Goal: Transaction & Acquisition: Subscribe to service/newsletter

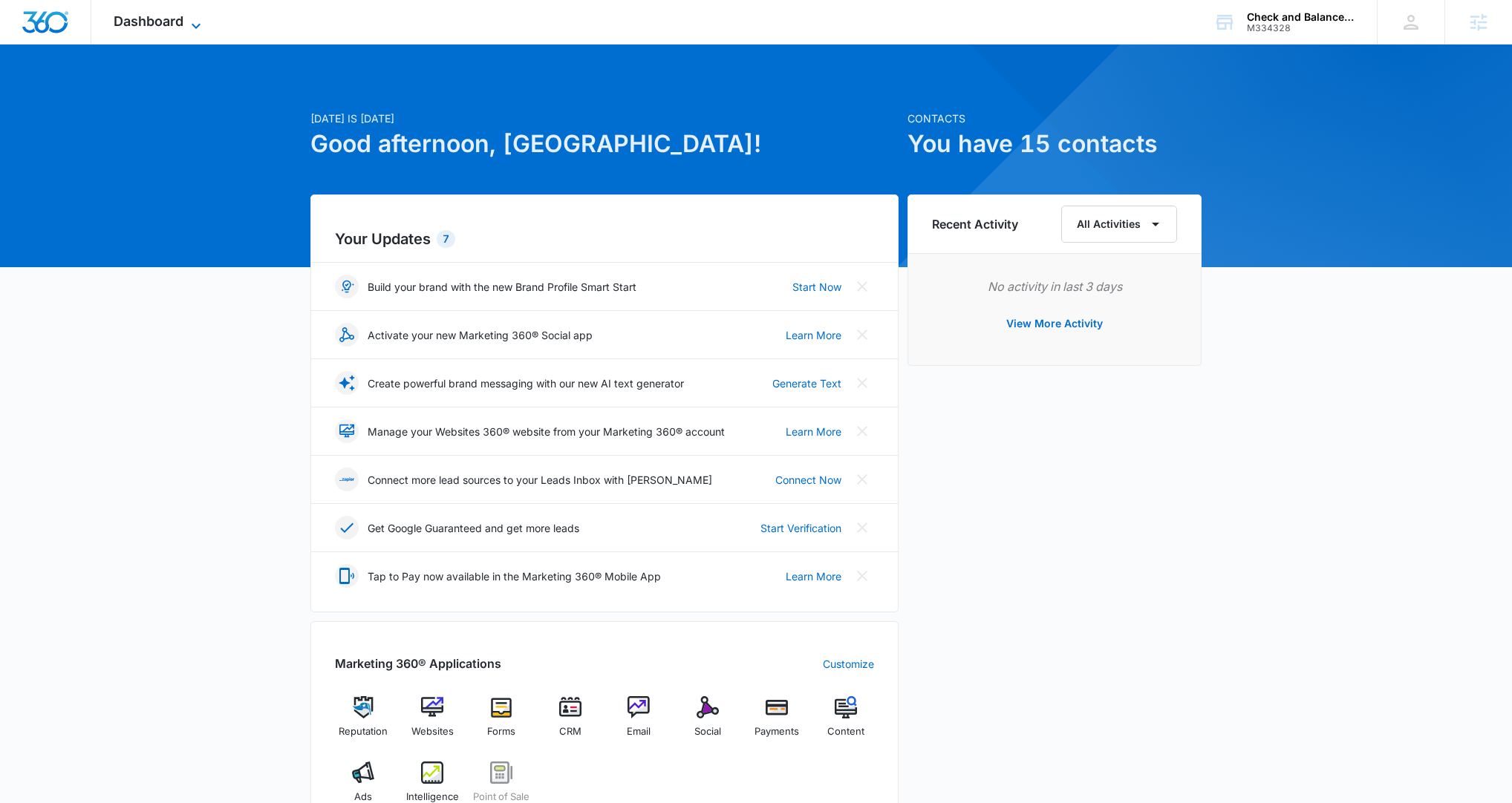
click at [193, 23] on icon at bounding box center [196, 25] width 18 height 18
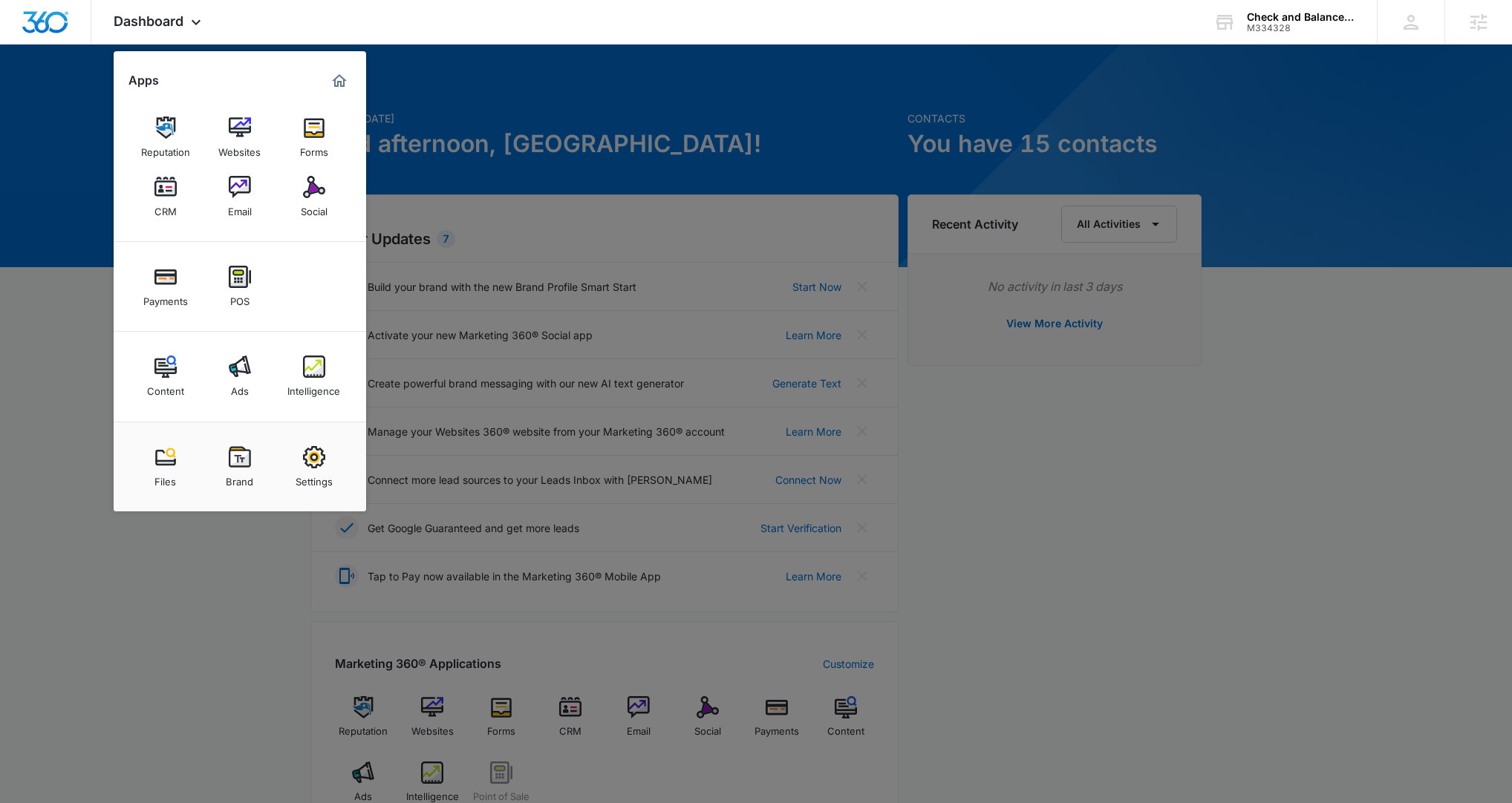
click at [240, 392] on div "Ads" at bounding box center [239, 387] width 18 height 19
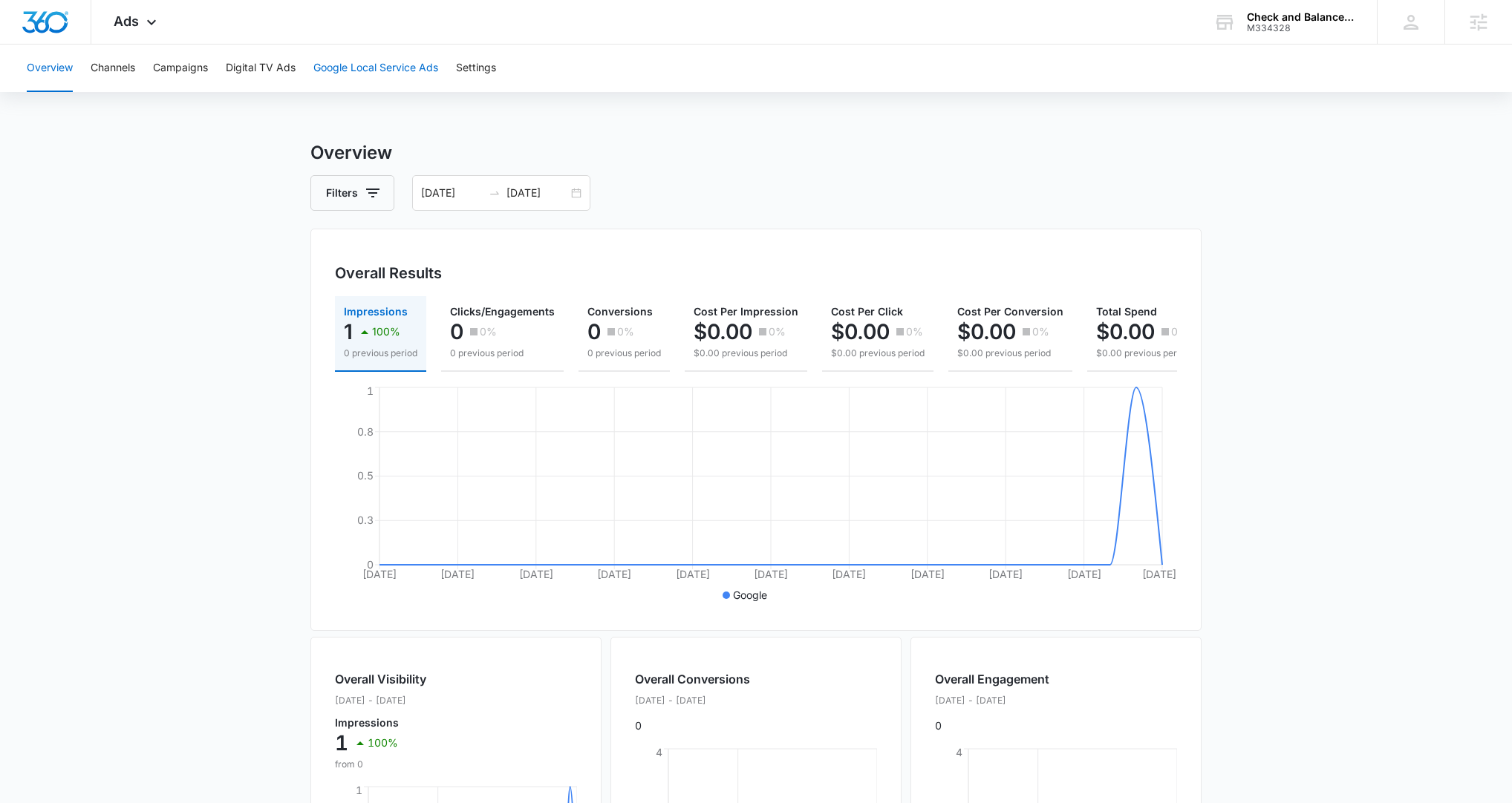
click at [406, 69] on button "Google Local Service Ads" at bounding box center [376, 68] width 125 height 48
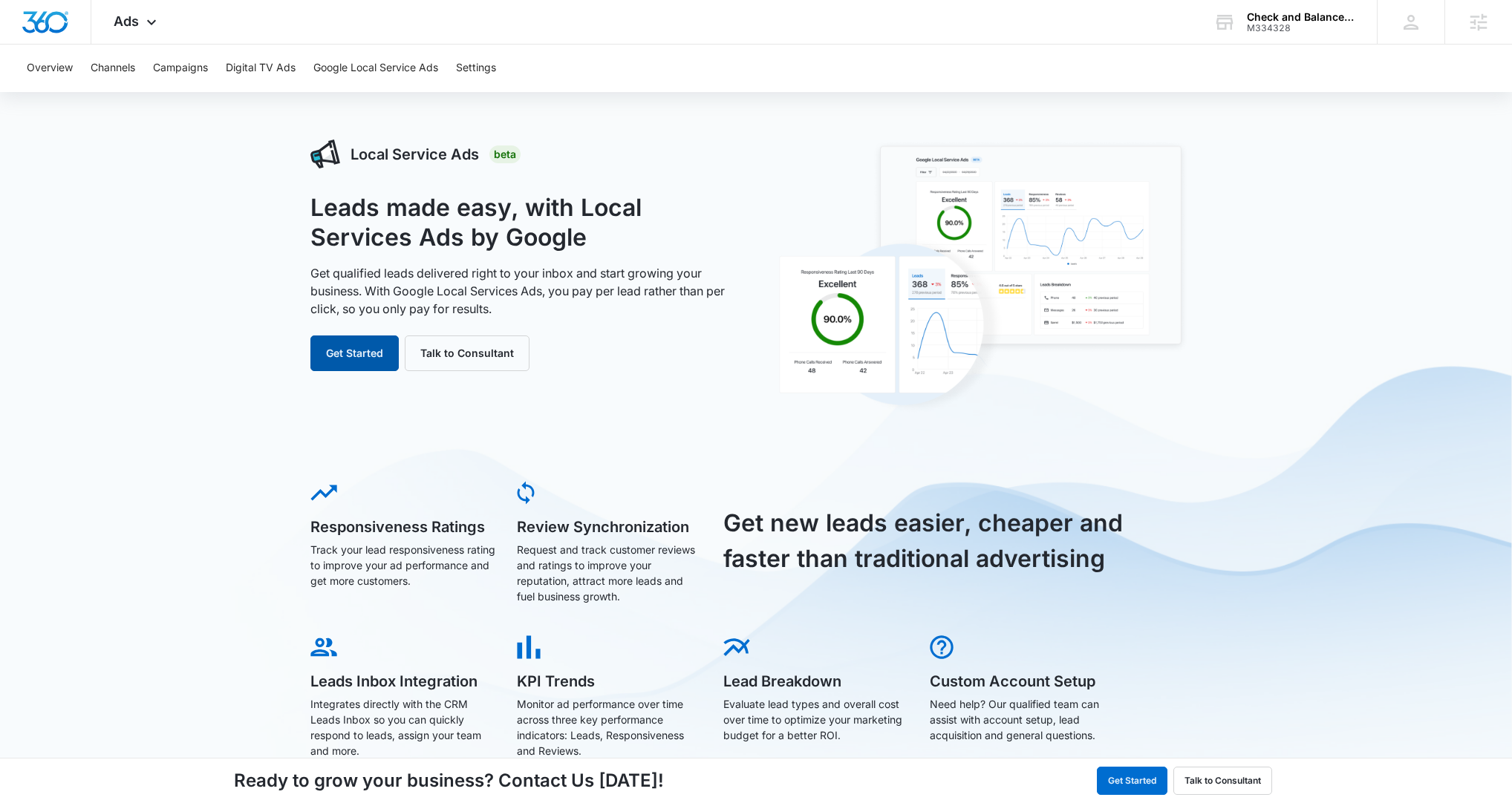
click at [360, 354] on button "Get Started" at bounding box center [355, 353] width 89 height 36
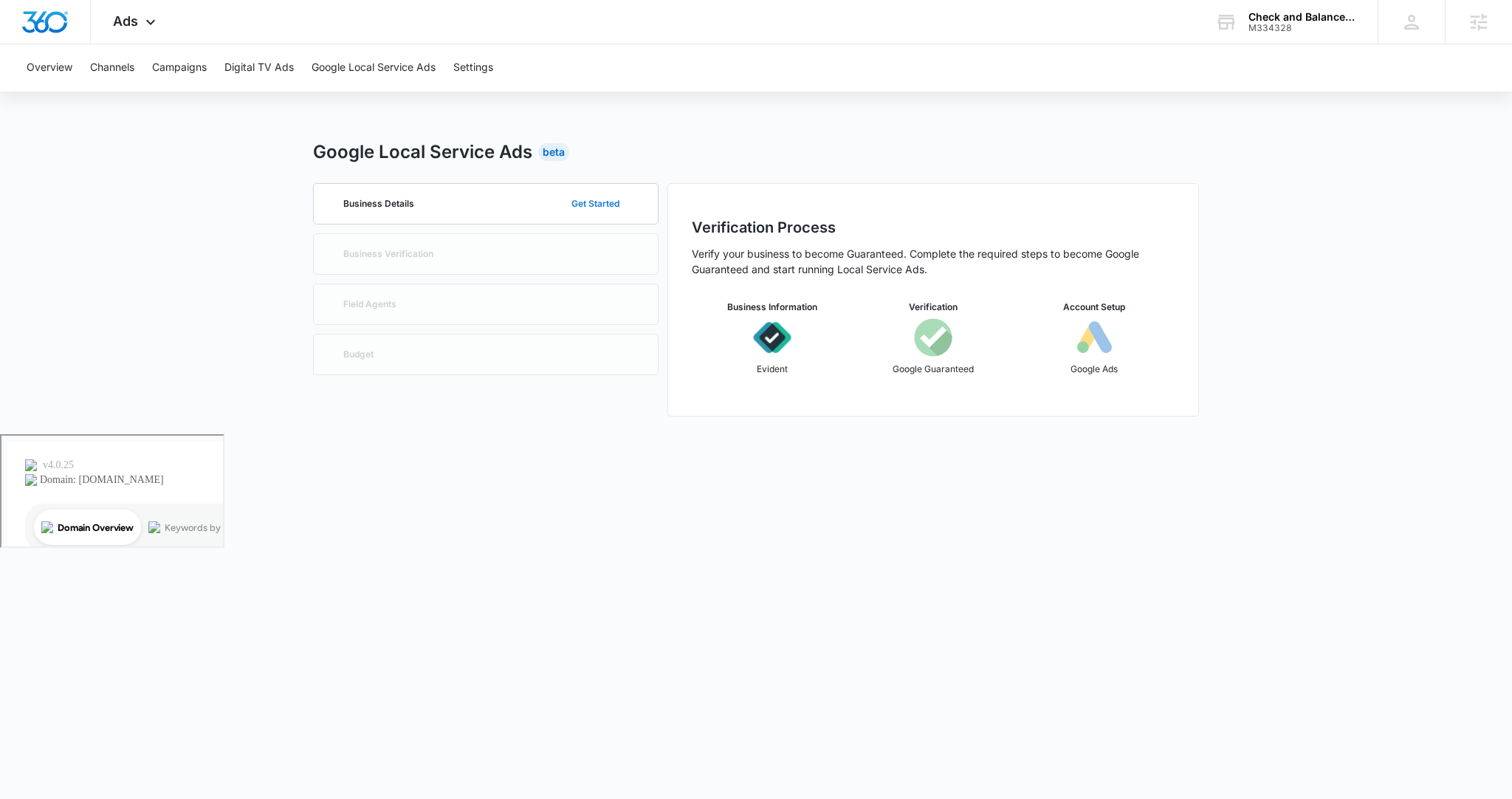
click at [573, 205] on button "Get Started" at bounding box center [595, 204] width 77 height 36
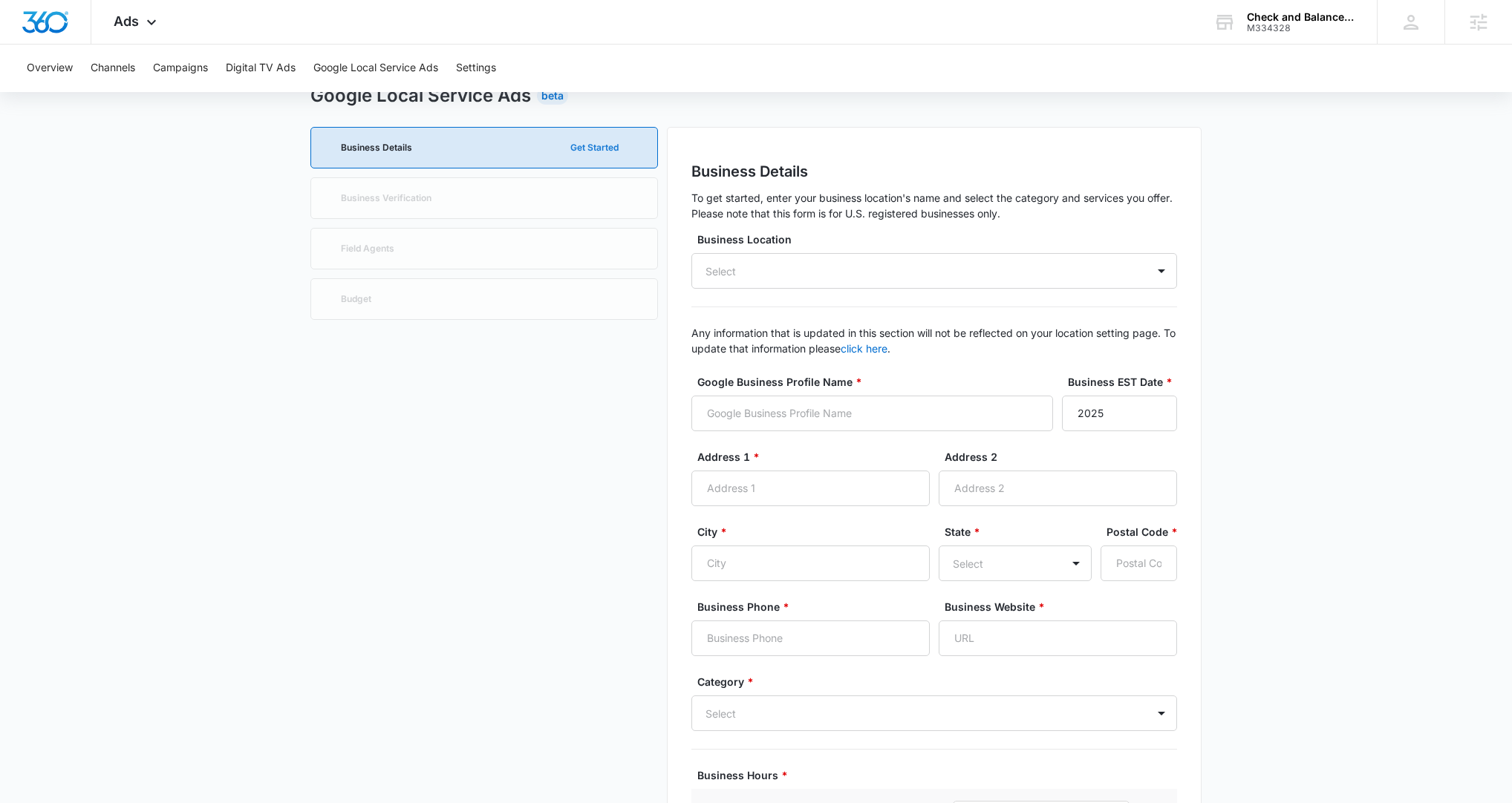
scroll to position [59, 0]
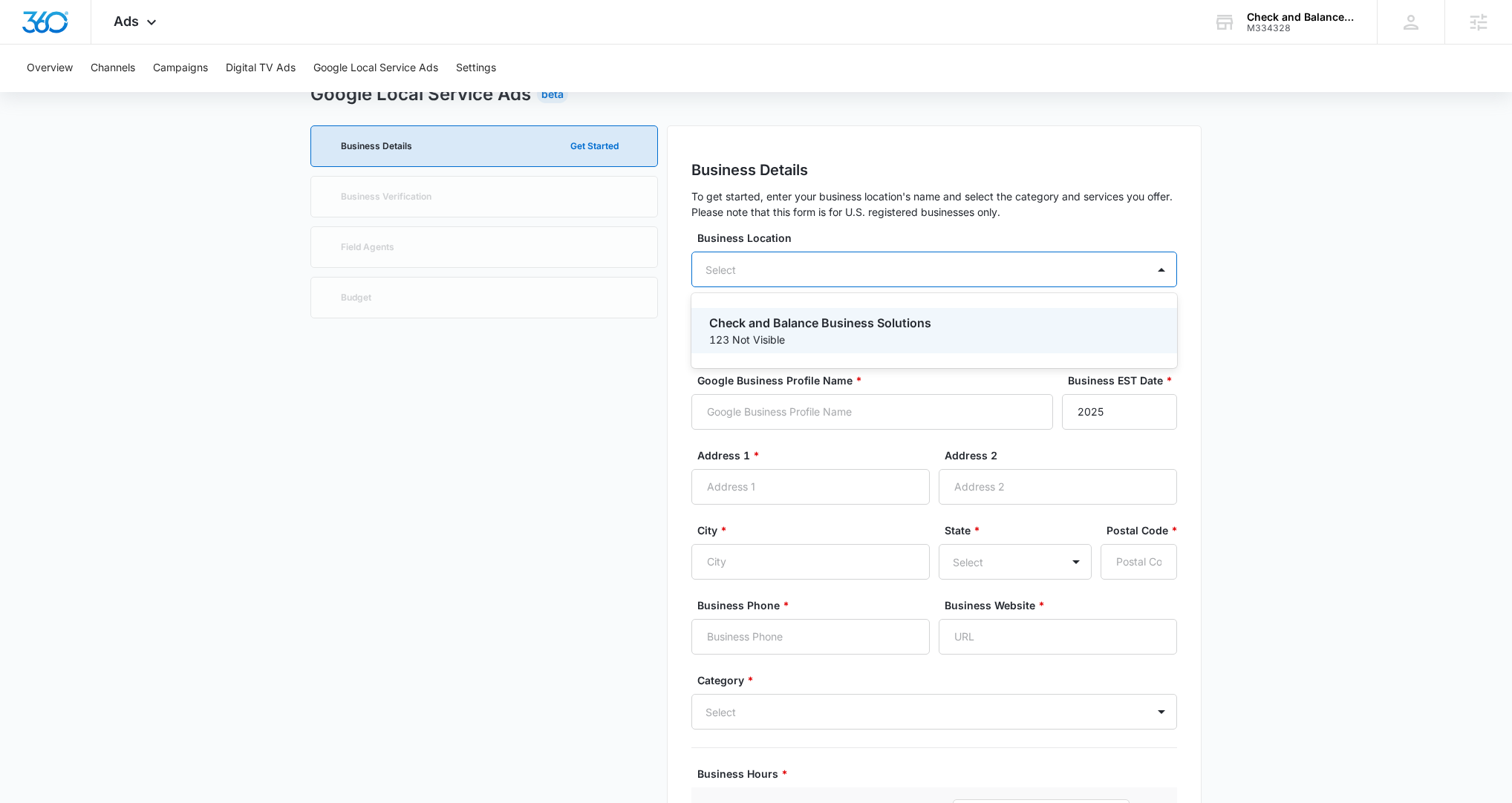
click at [701, 274] on div "Select" at bounding box center [720, 269] width 58 height 28
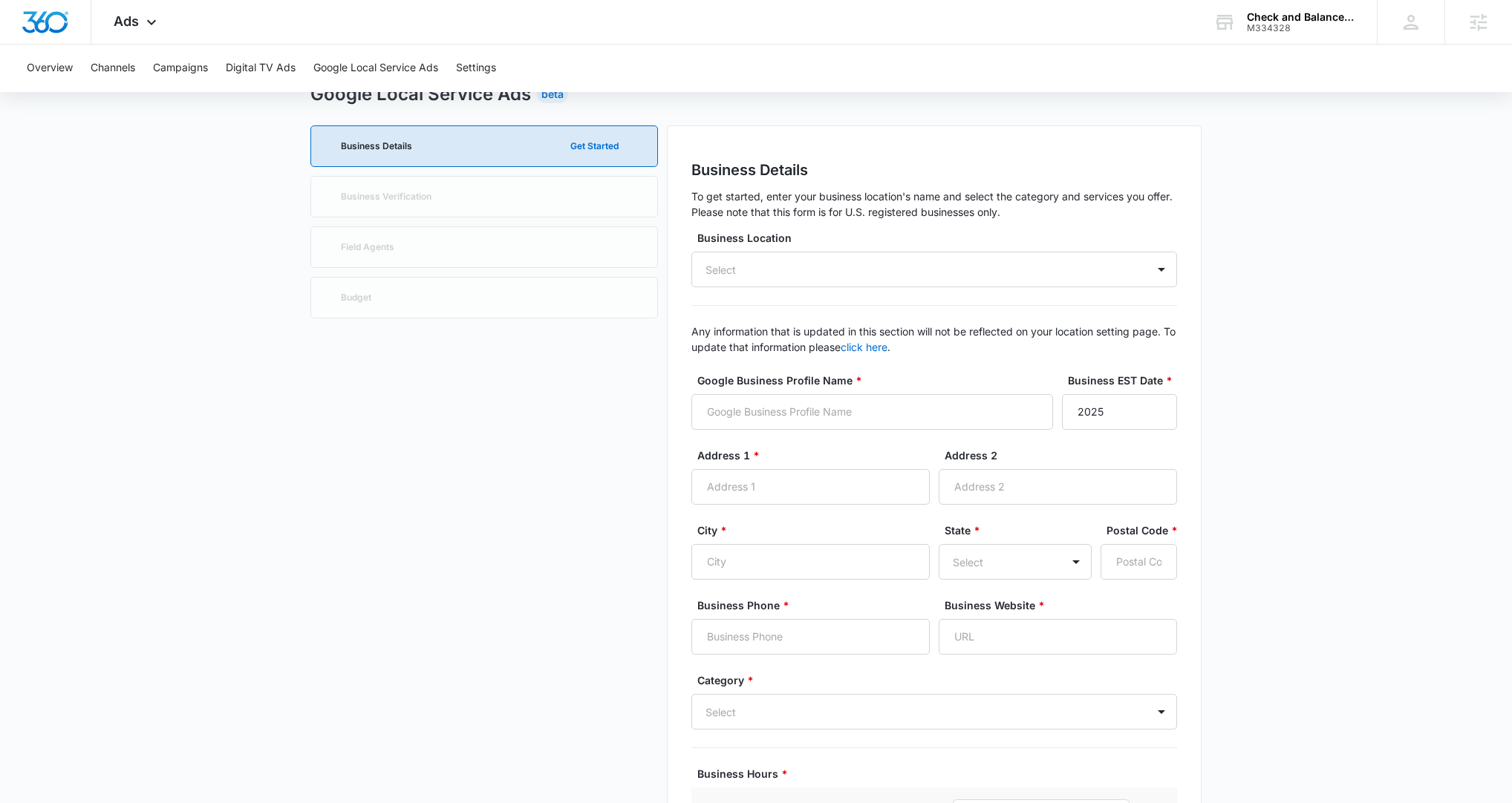
click at [683, 239] on div "Business Details To get started, enter your business location's name and select…" at bounding box center [934, 685] width 535 height 1120
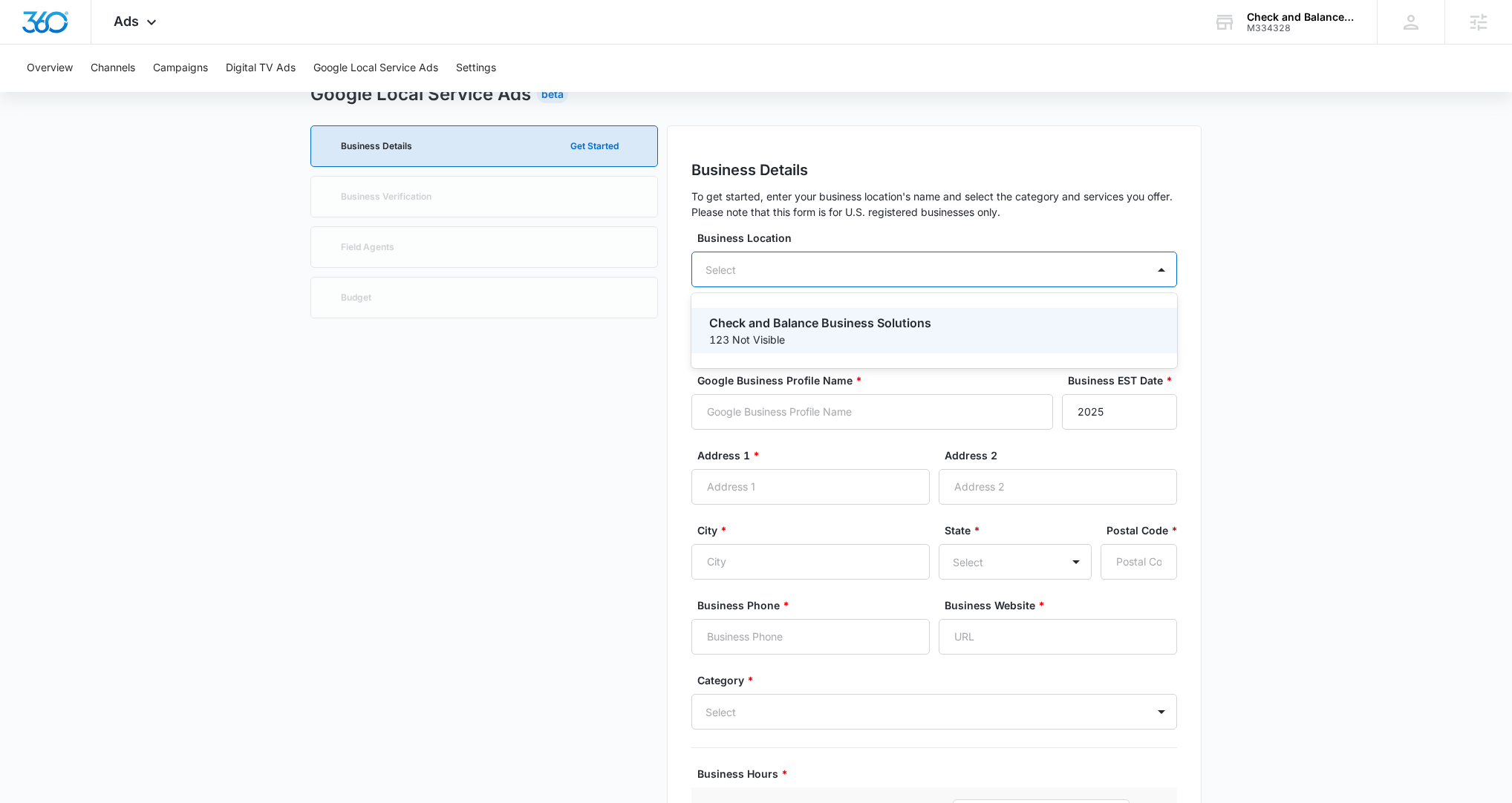
click at [739, 263] on div "Select" at bounding box center [720, 269] width 58 height 28
click at [788, 329] on p "Check and Balance Business Solutions" at bounding box center [933, 322] width 447 height 18
type input "Check and Balance Business Solutions"
type input "123 Not Visible"
type input "Millsboro"
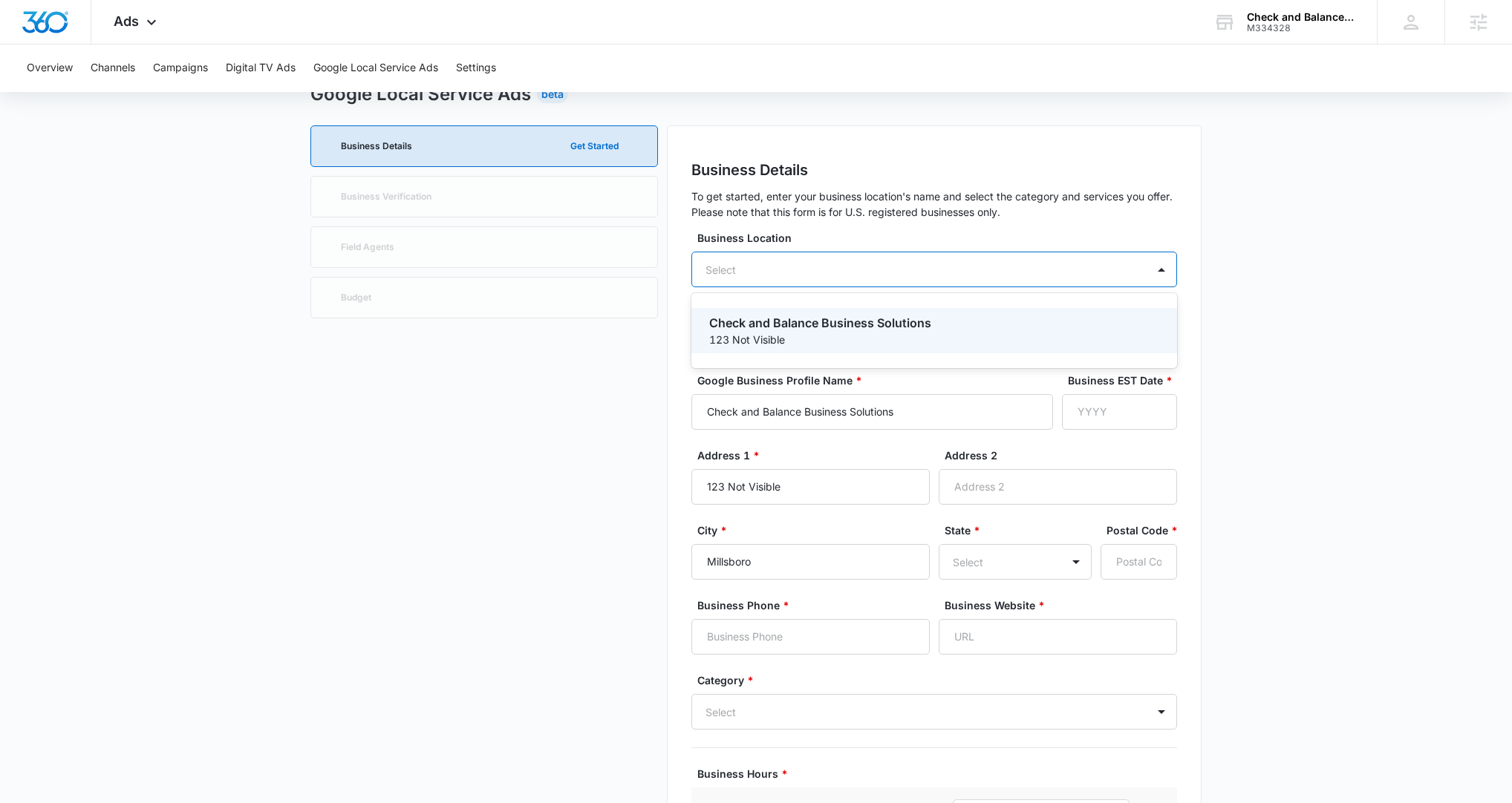
type input "19966"
type input "3023818682"
type input "https://cbbsllc.com/"
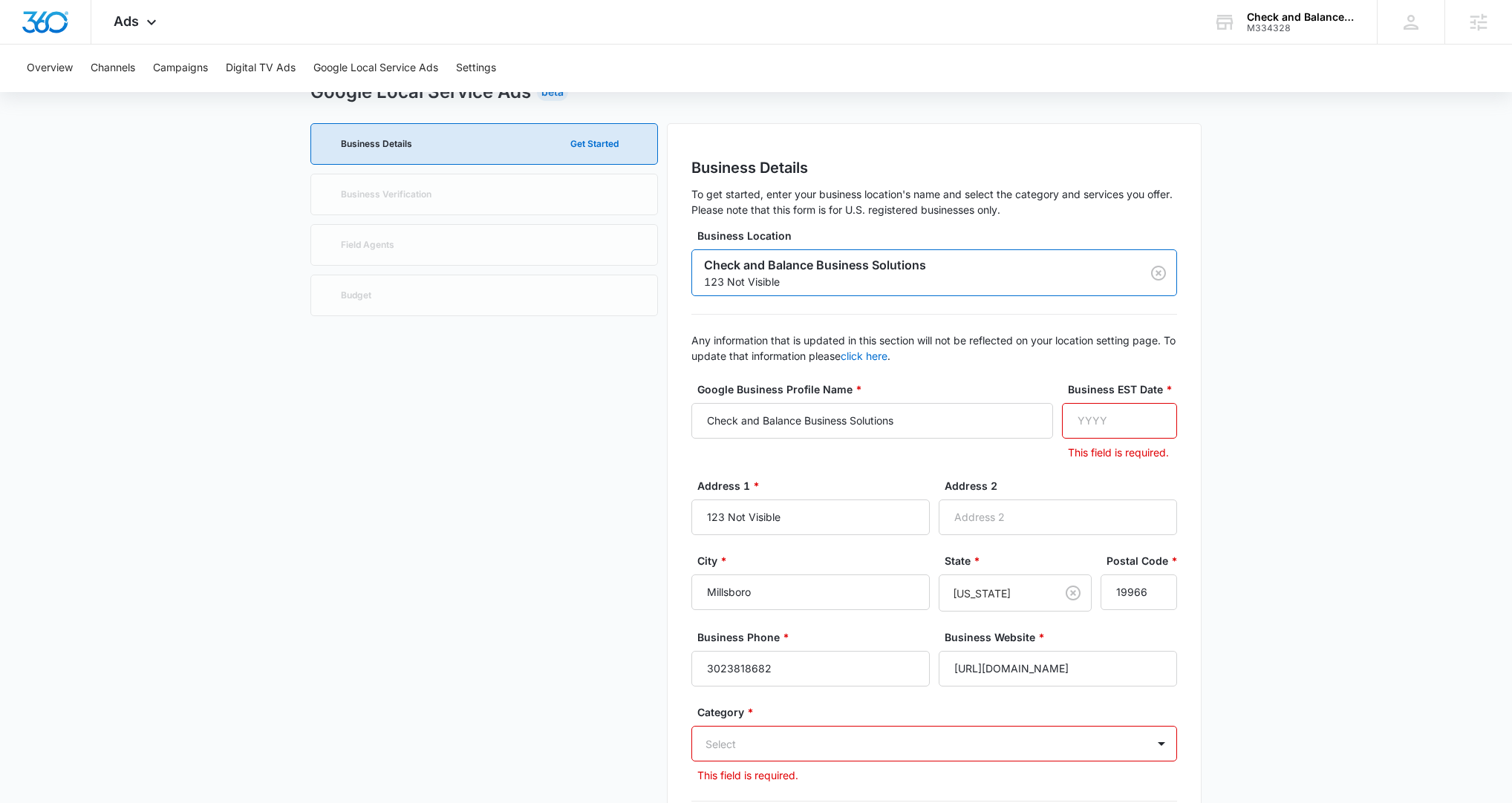
scroll to position [64, 0]
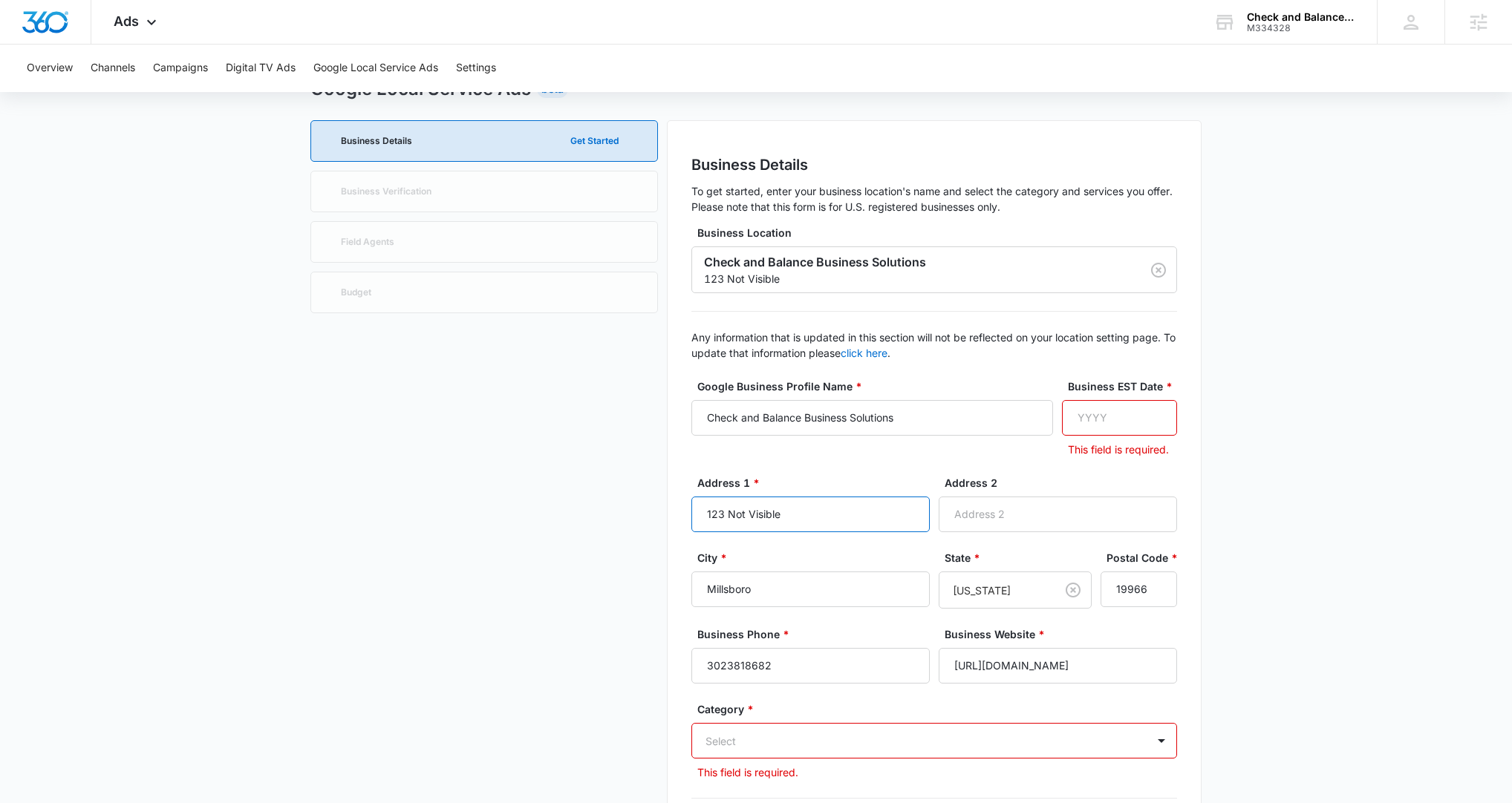
drag, startPoint x: 805, startPoint y: 518, endPoint x: 677, endPoint y: 514, distance: 128.1
click at [678, 407] on div "Business Details To get started, enter your business location's name and select…" at bounding box center [934, 706] width 535 height 1171
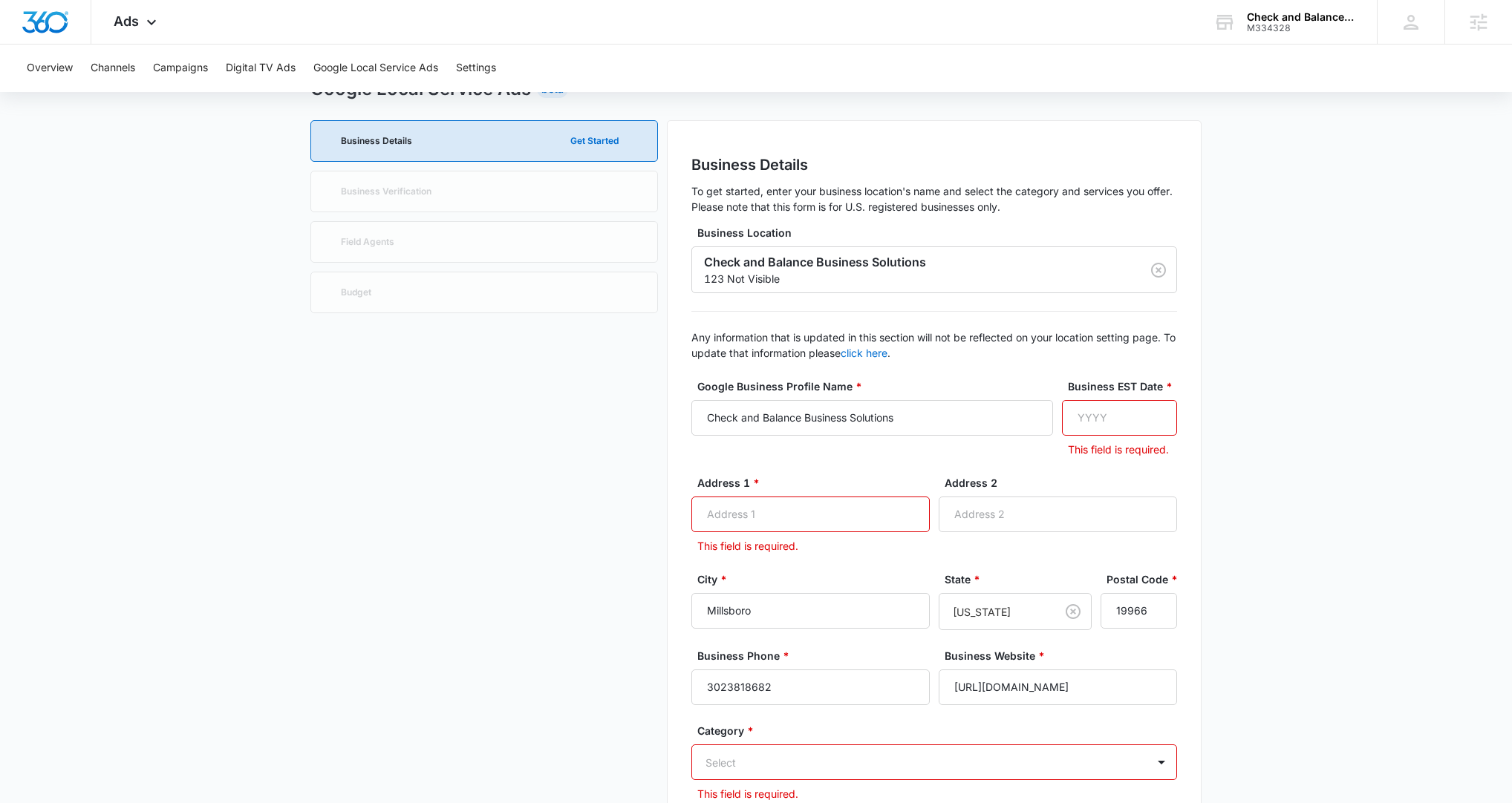
click at [854, 407] on div "Google Business Profile Name * Check and Balance Business Solutions Business ES…" at bounding box center [934, 427] width 485 height 96
click at [782, 303] on div "Business Location Check and Balance Business Solutions 123 Not Visible Any info…" at bounding box center [934, 748] width 485 height 1046
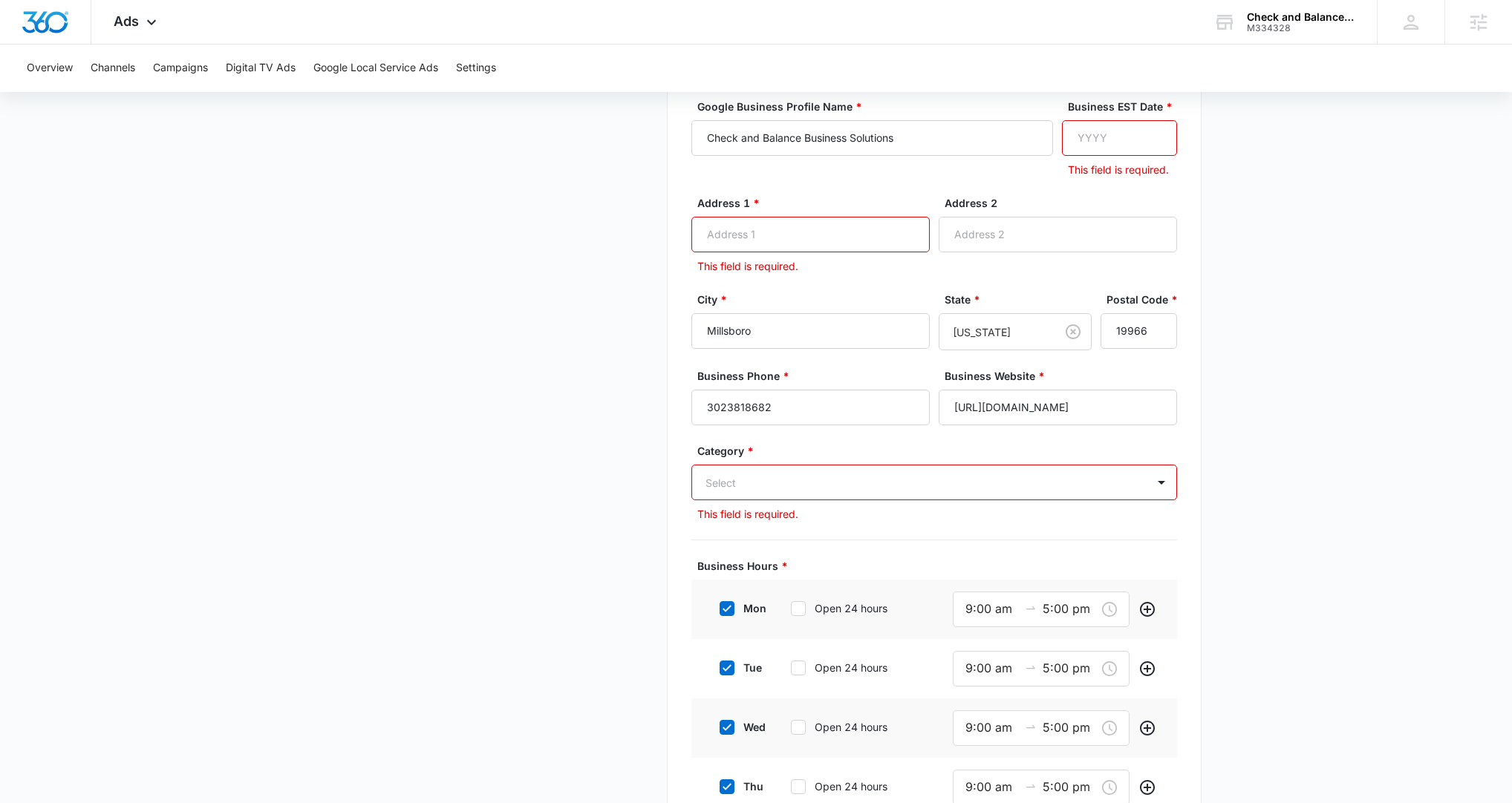
scroll to position [343, 0]
click at [715, 407] on div at bounding box center [916, 481] width 422 height 18
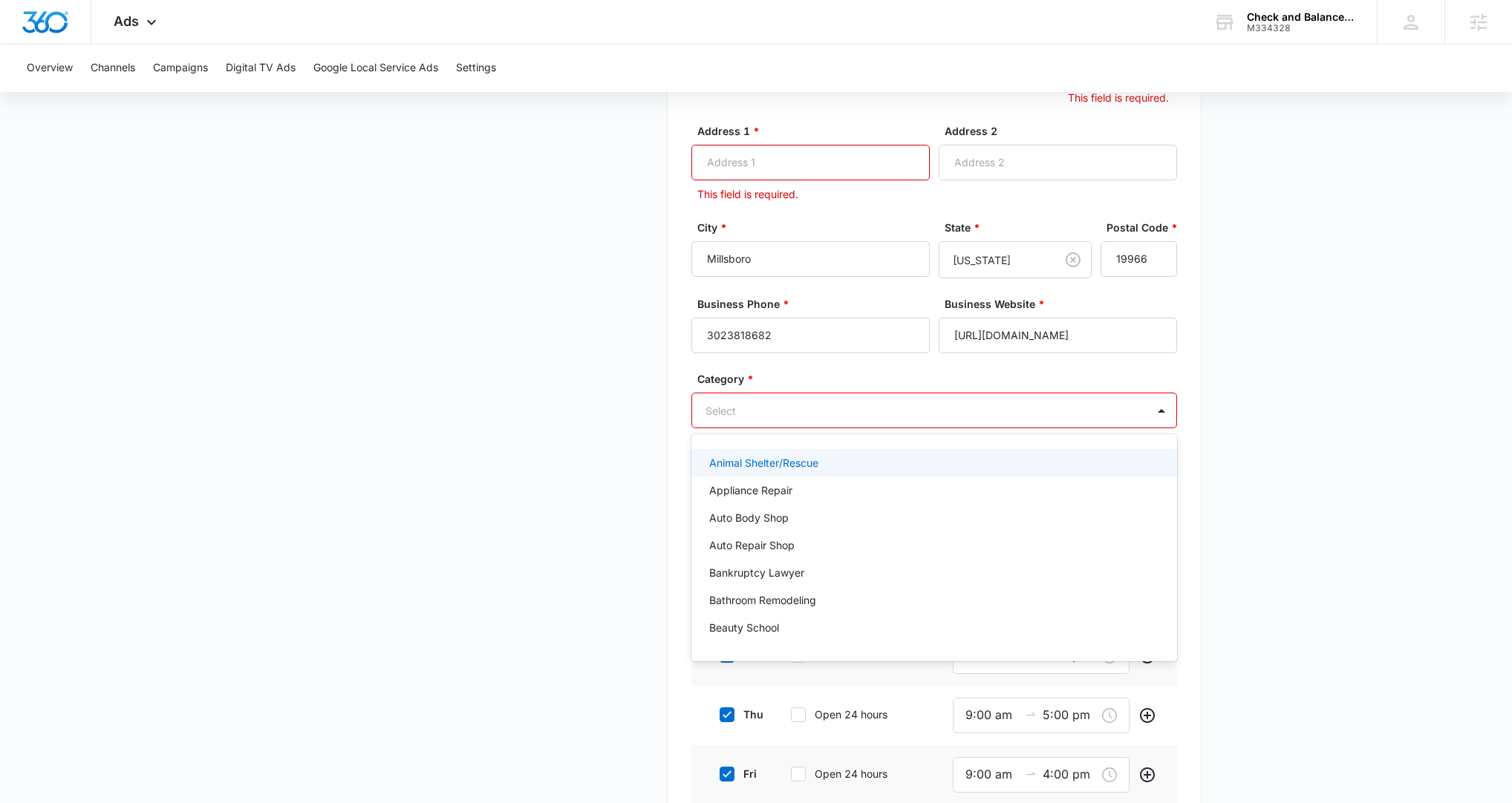
scroll to position [417, 0]
type input "b"
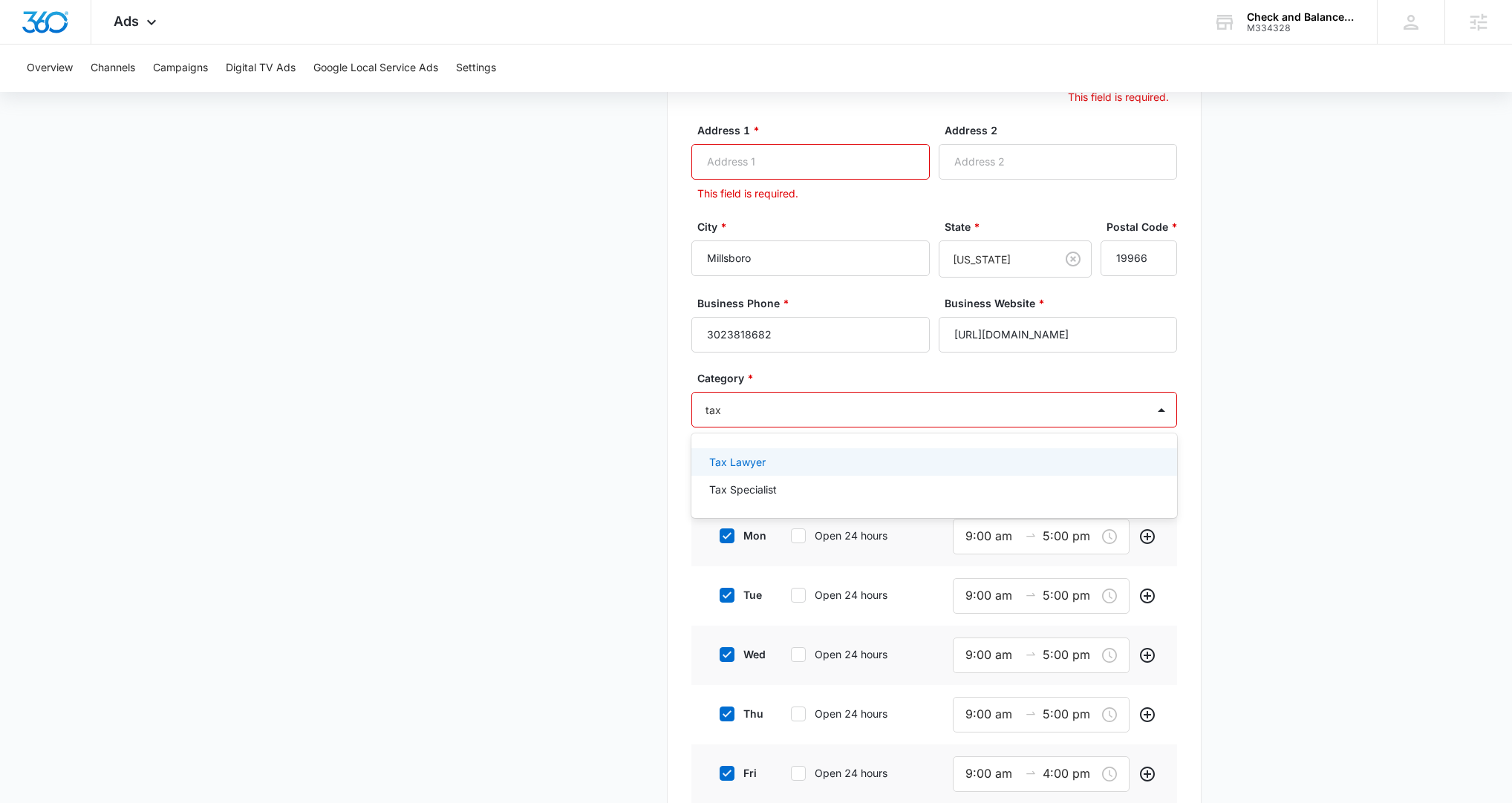
type input "tax"
click at [846, 405] on div at bounding box center [916, 410] width 422 height 18
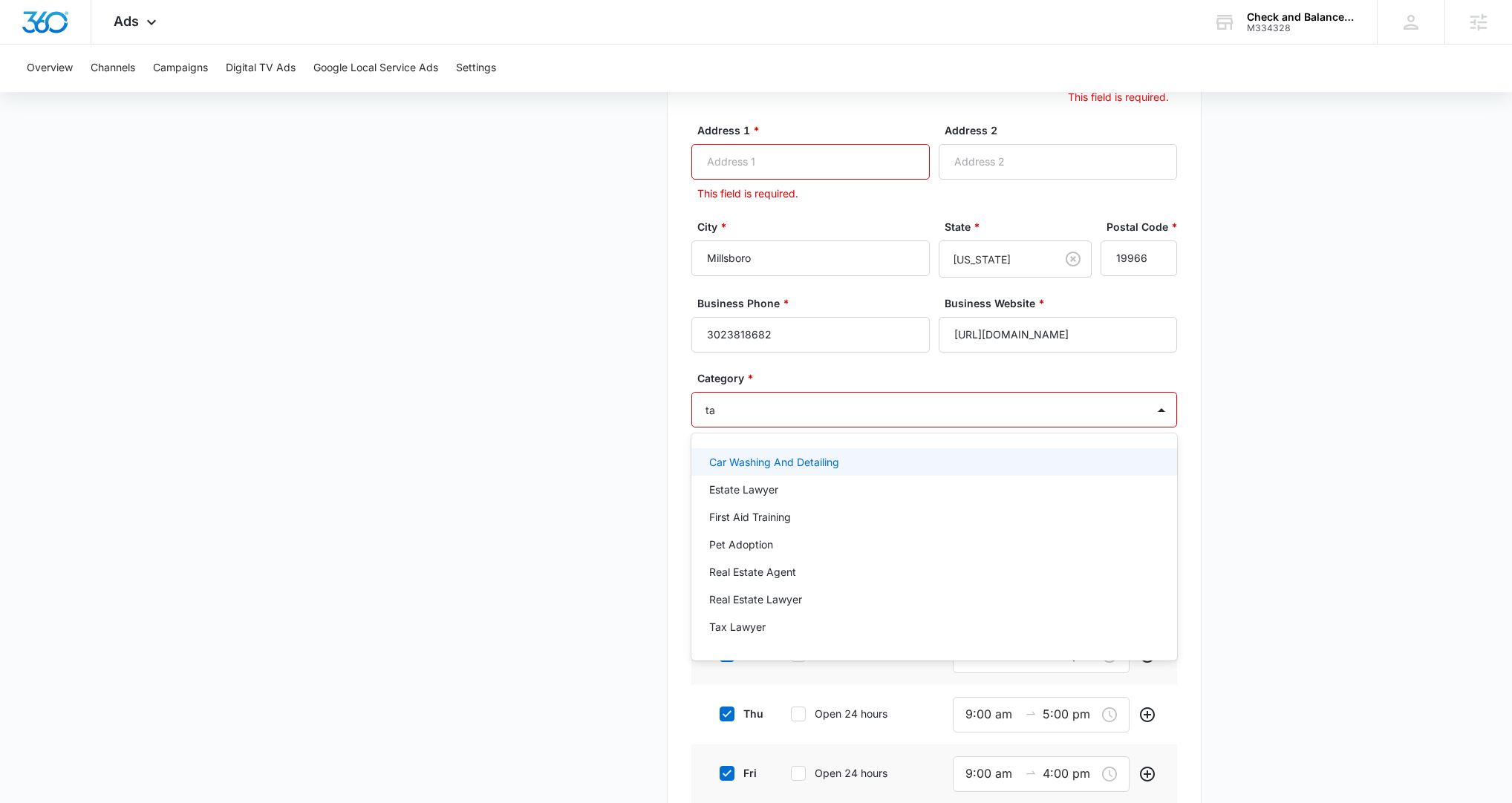
type input "tax"
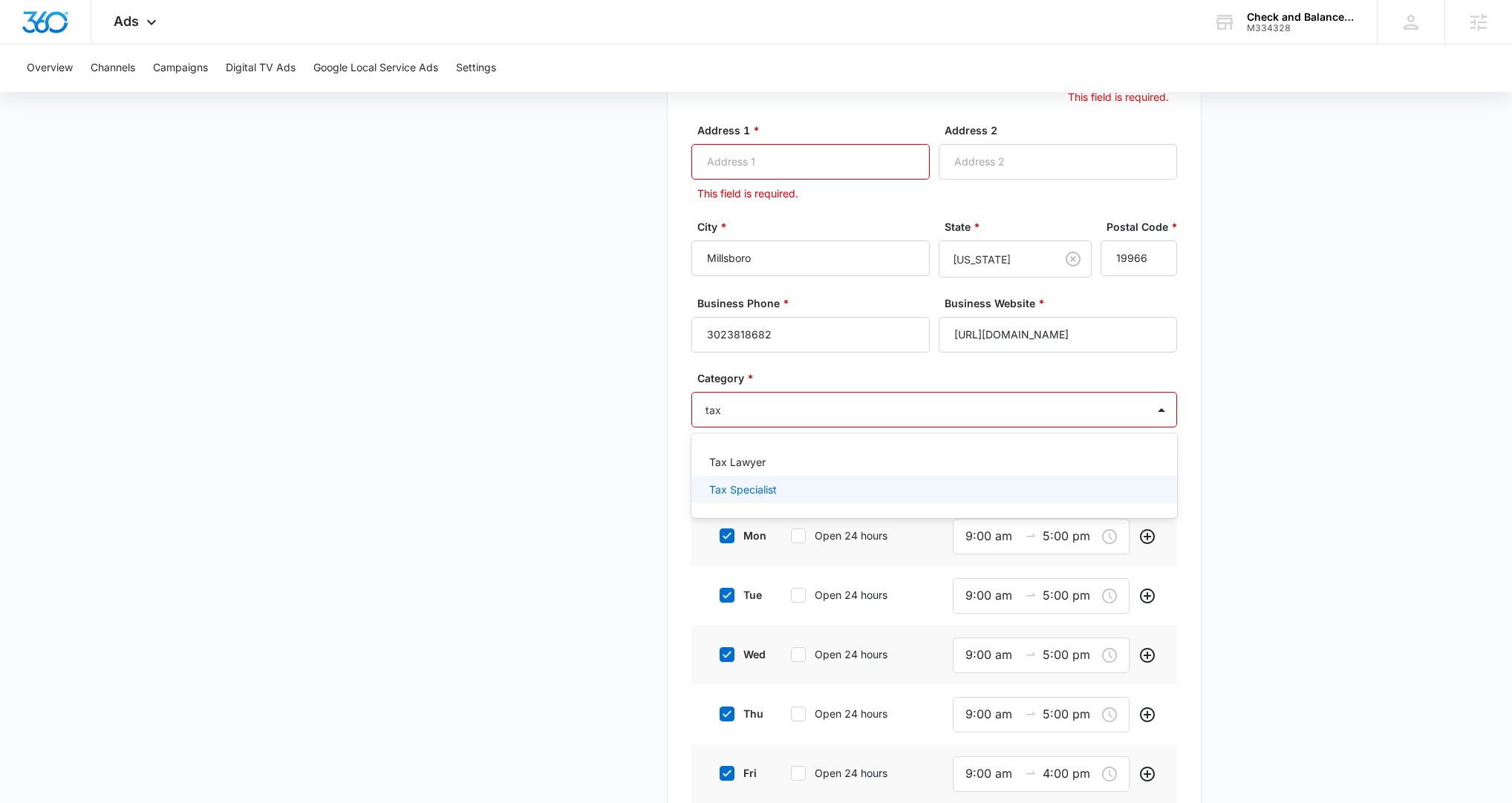
click at [776, 407] on div "Tax Specialist" at bounding box center [933, 489] width 447 height 16
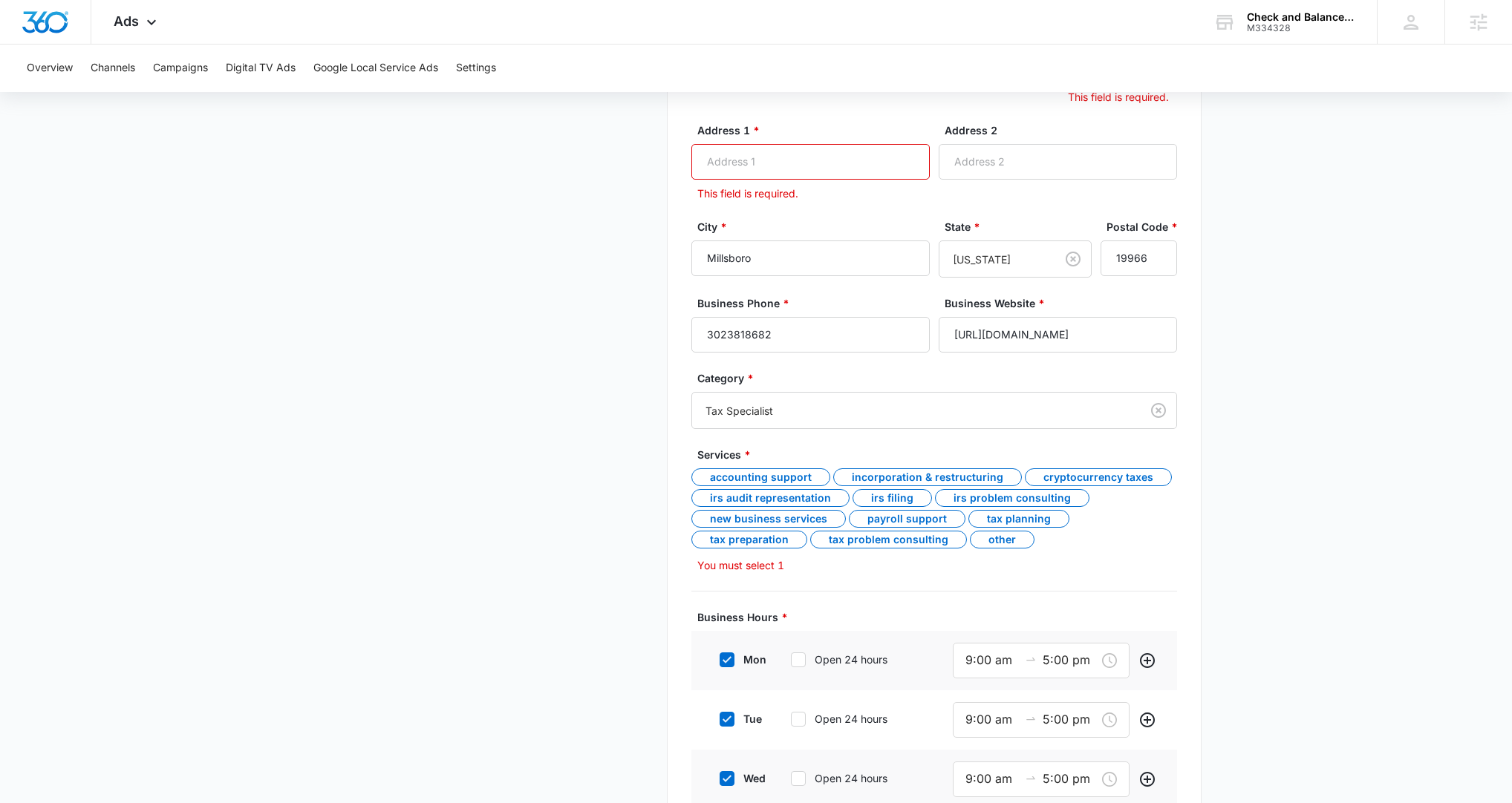
click at [686, 407] on div "Business Details To get started, enter your business location's name and select…" at bounding box center [934, 426] width 535 height 1317
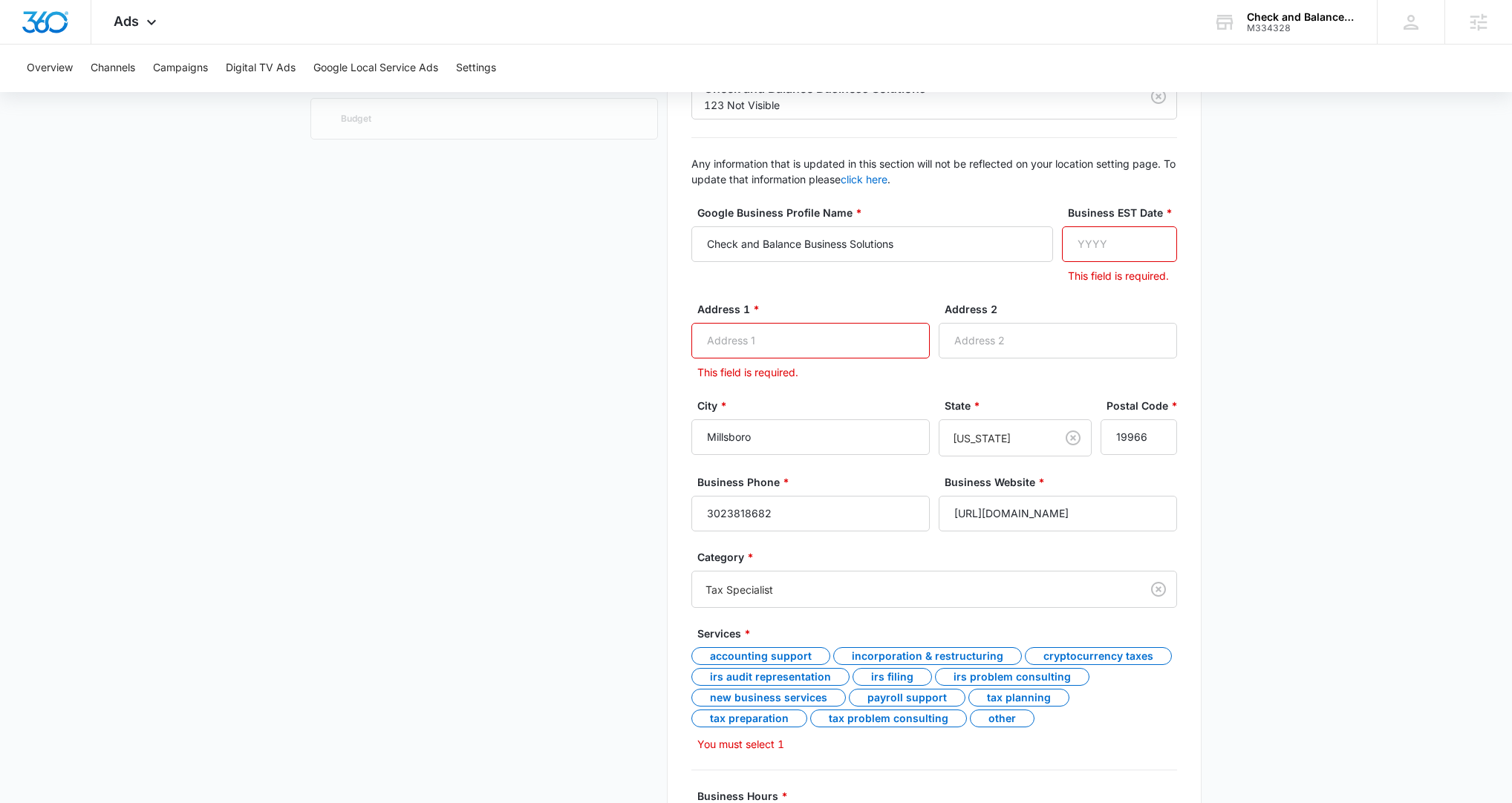
scroll to position [0, 0]
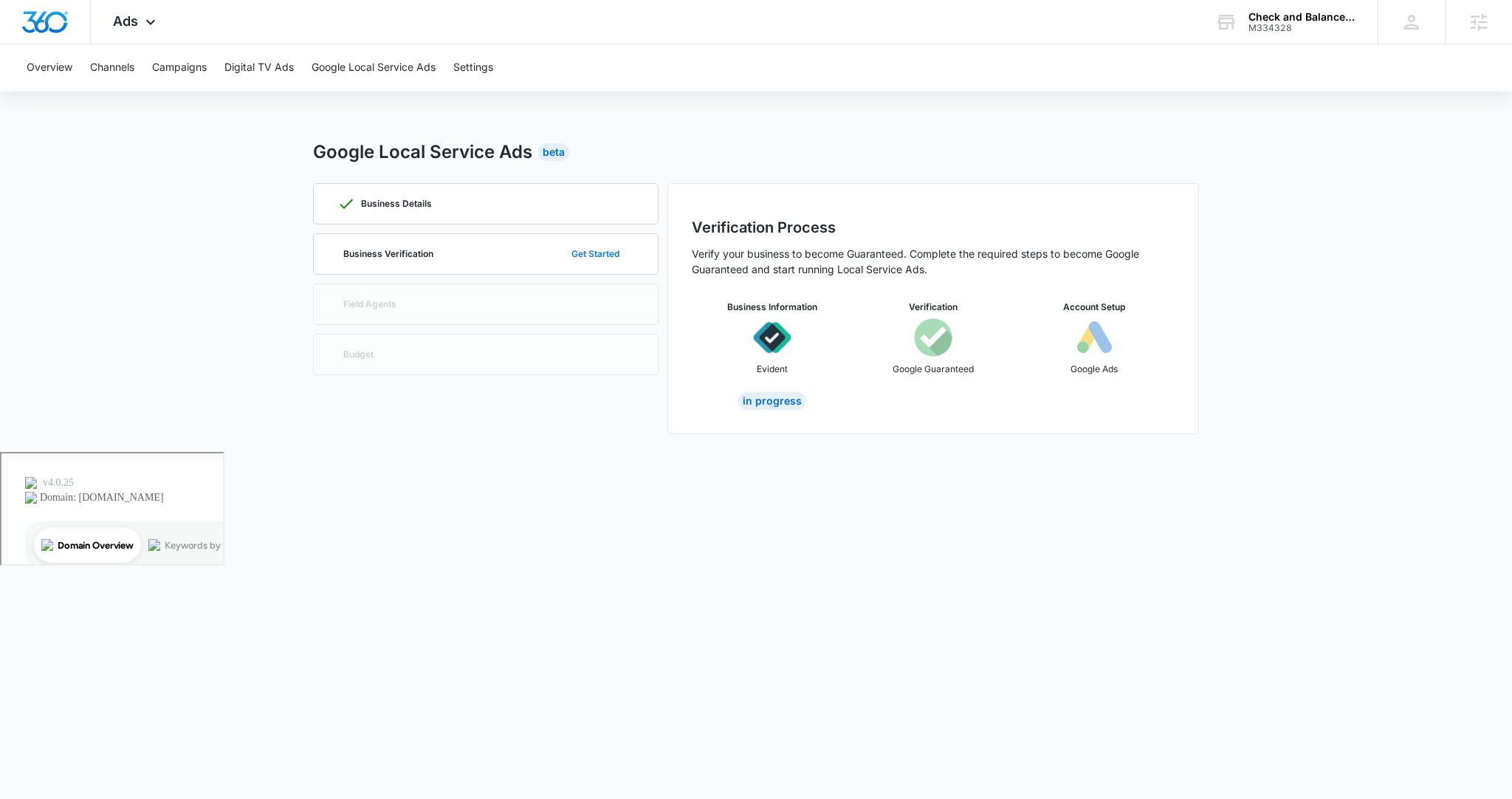
click at [593, 257] on button "Get Started" at bounding box center [595, 254] width 77 height 36
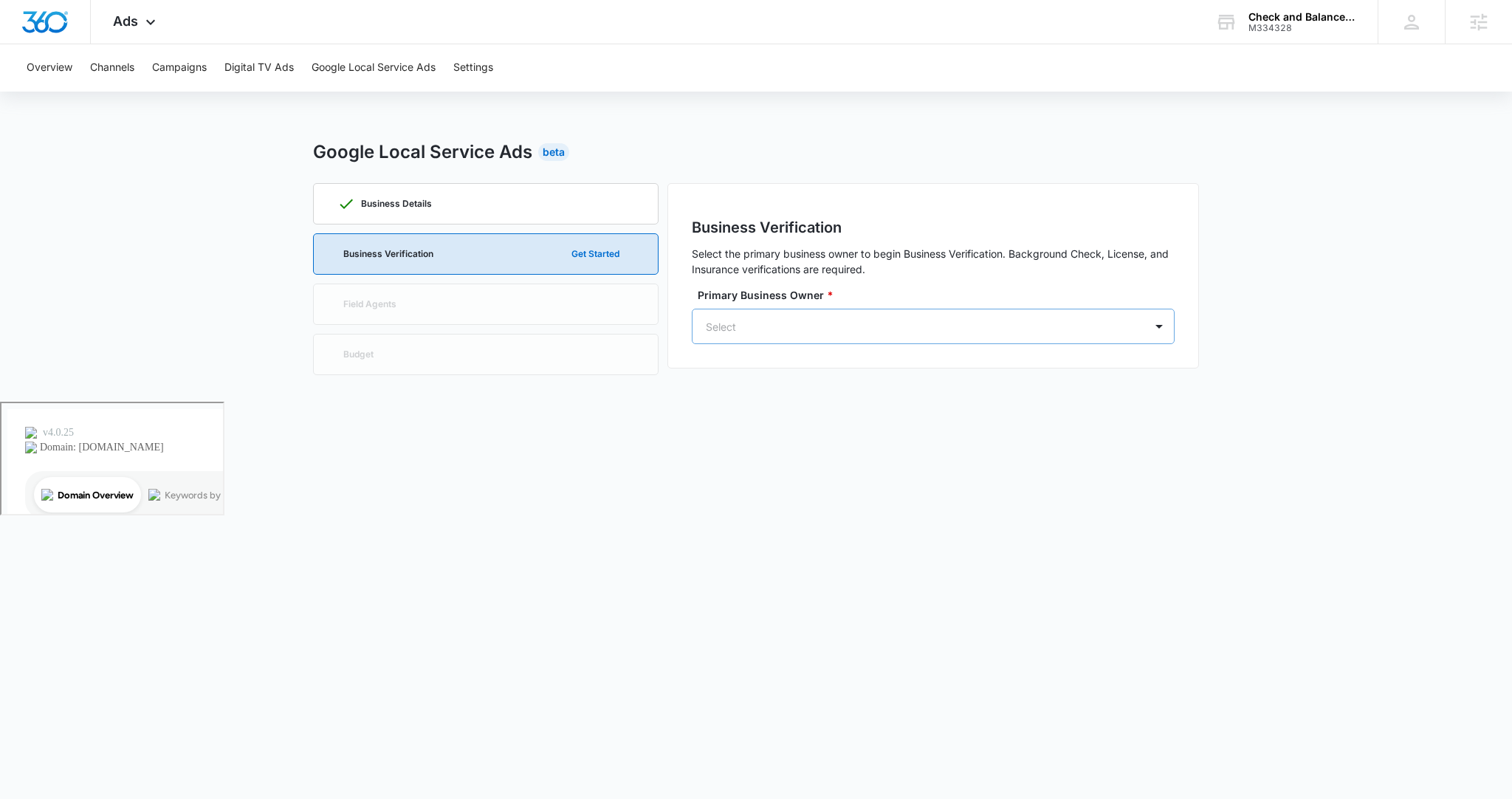
click at [738, 309] on div "Select" at bounding box center [934, 326] width 483 height 36
click at [778, 392] on p "Debby Bradley" at bounding box center [890, 385] width 263 height 16
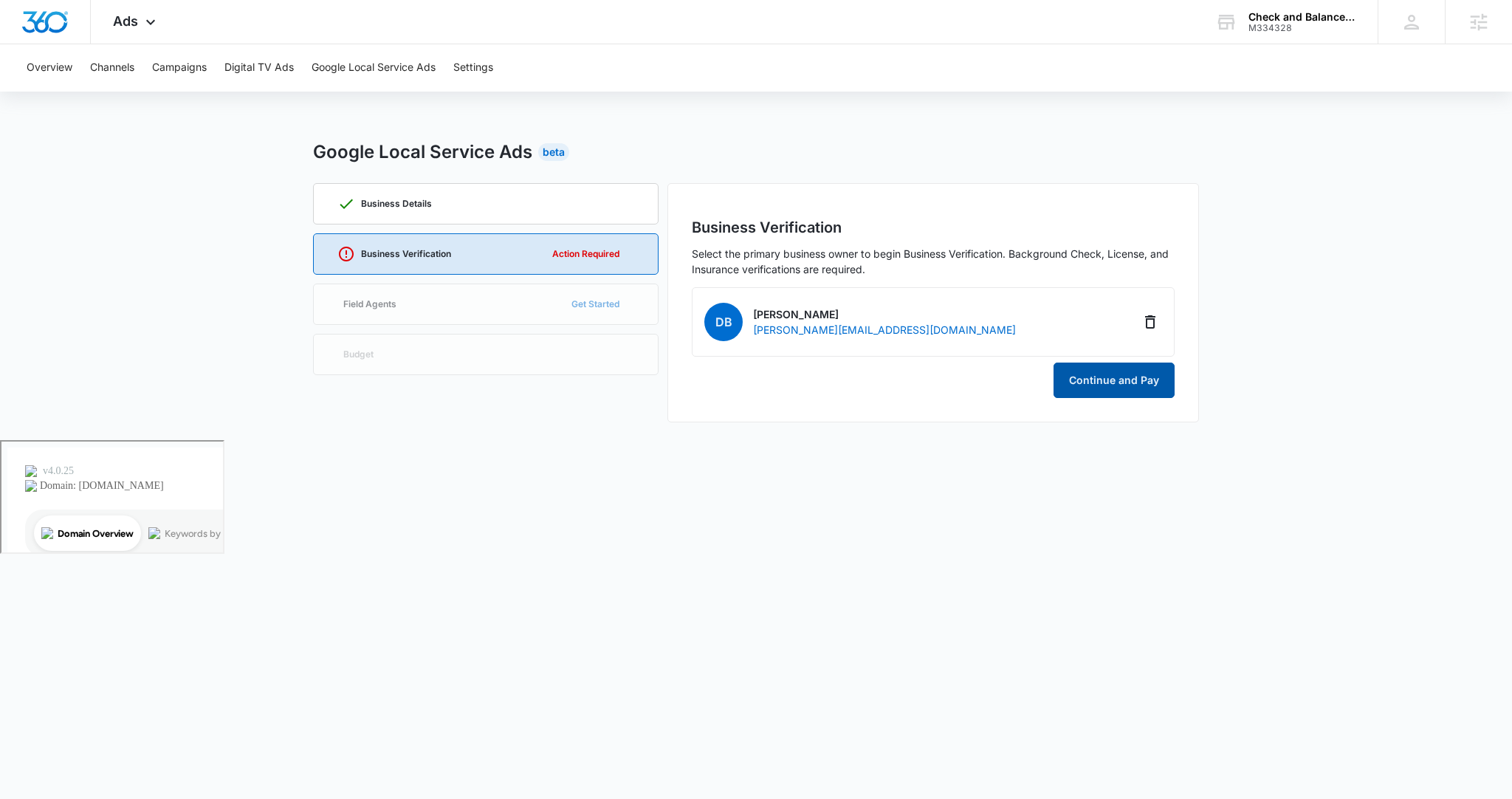
click at [868, 387] on button "Continue and Pay" at bounding box center [1114, 380] width 121 height 36
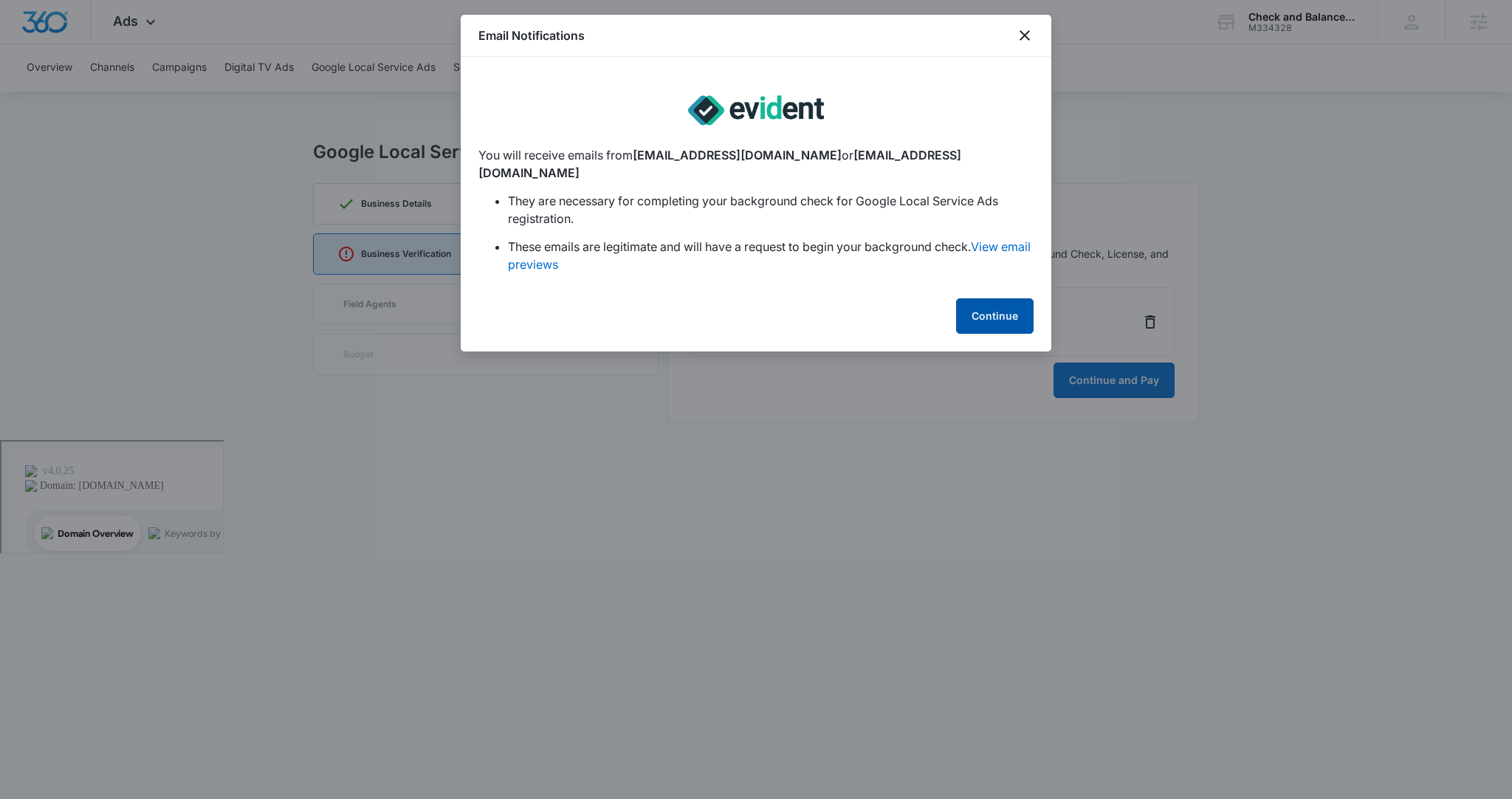
click at [868, 305] on button "Continue" at bounding box center [994, 316] width 77 height 36
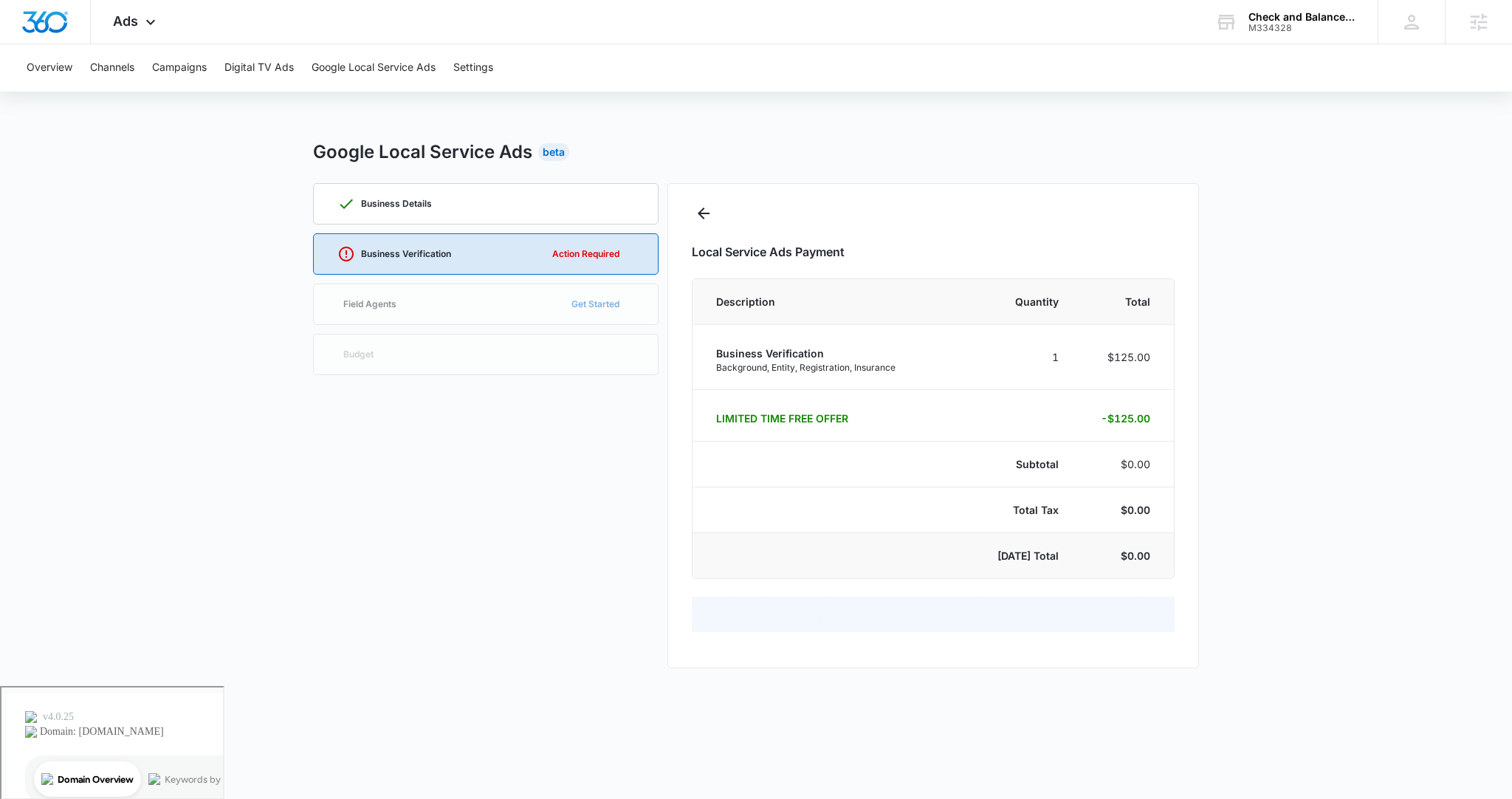
select select "pm_1RjM9DA4n8RTgNjUCGoxXEan"
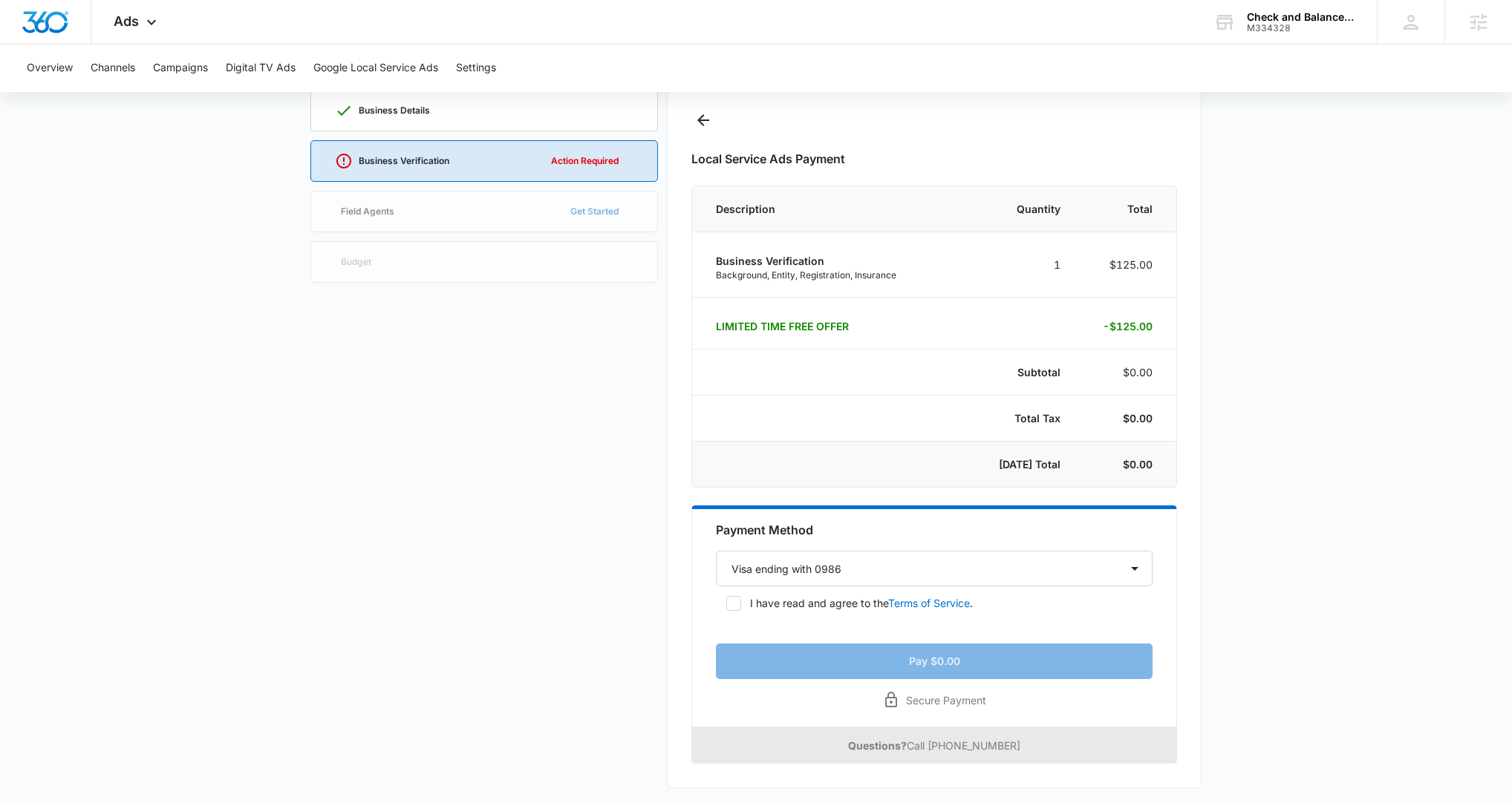
scroll to position [95, 0]
click at [762, 407] on p "I have read and agree to the Terms of Service ." at bounding box center [861, 601] width 223 height 16
click at [726, 407] on input "I have read and agree to the Terms of Service ." at bounding box center [720, 602] width 10 height 10
checkbox input "true"
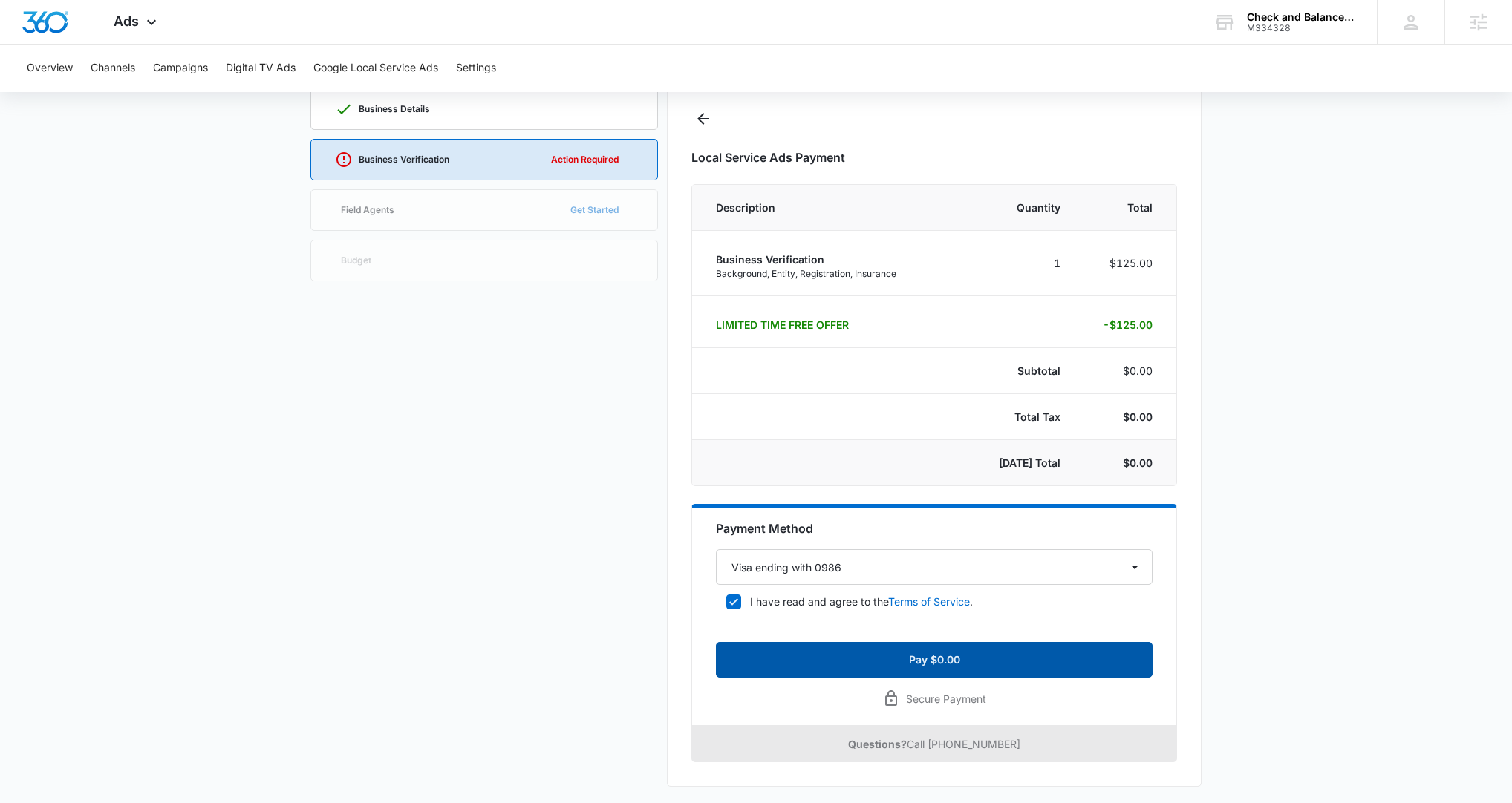
click at [873, 407] on button "Pay $0.00" at bounding box center [934, 660] width 437 height 36
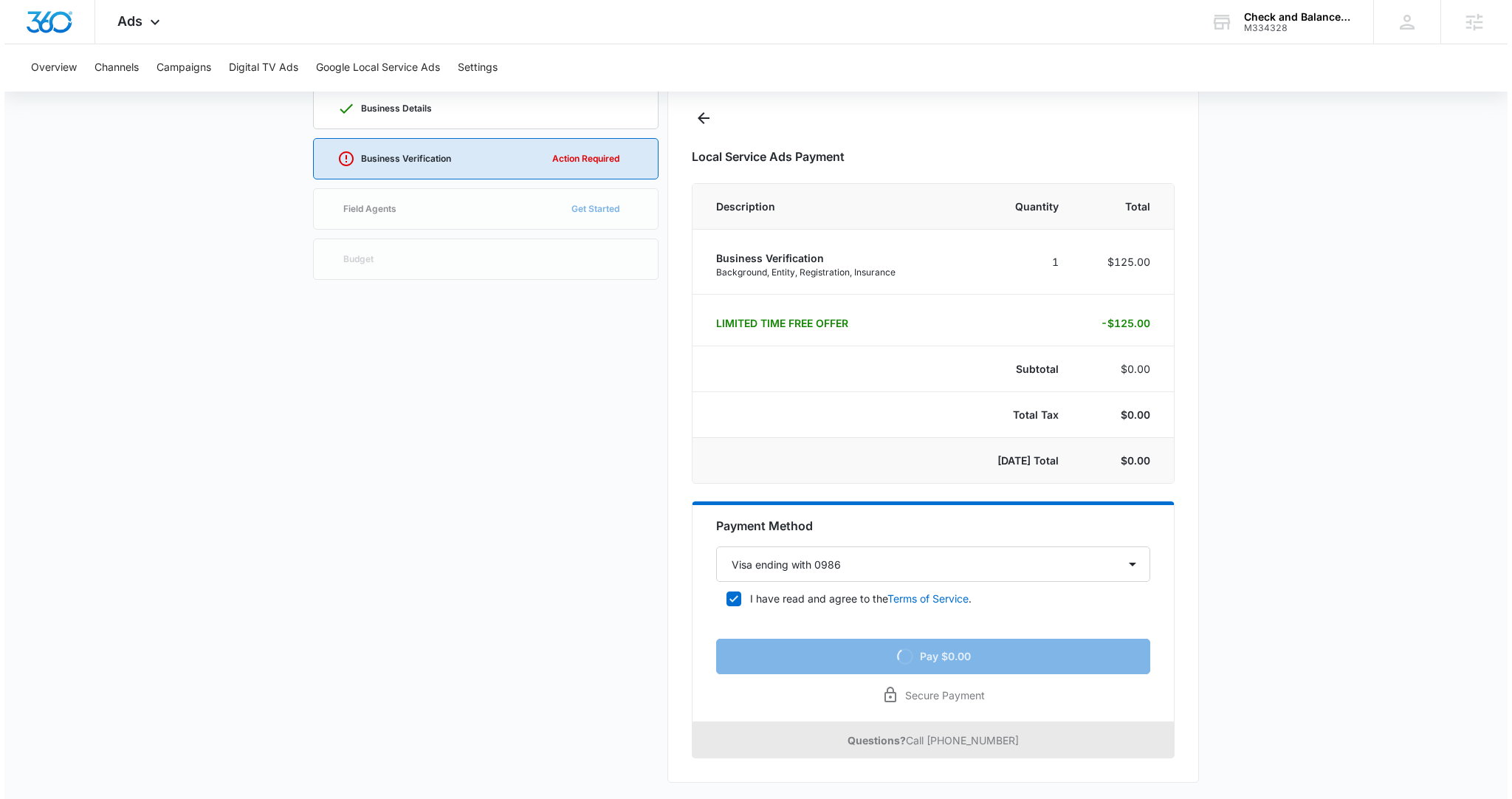
scroll to position [0, 0]
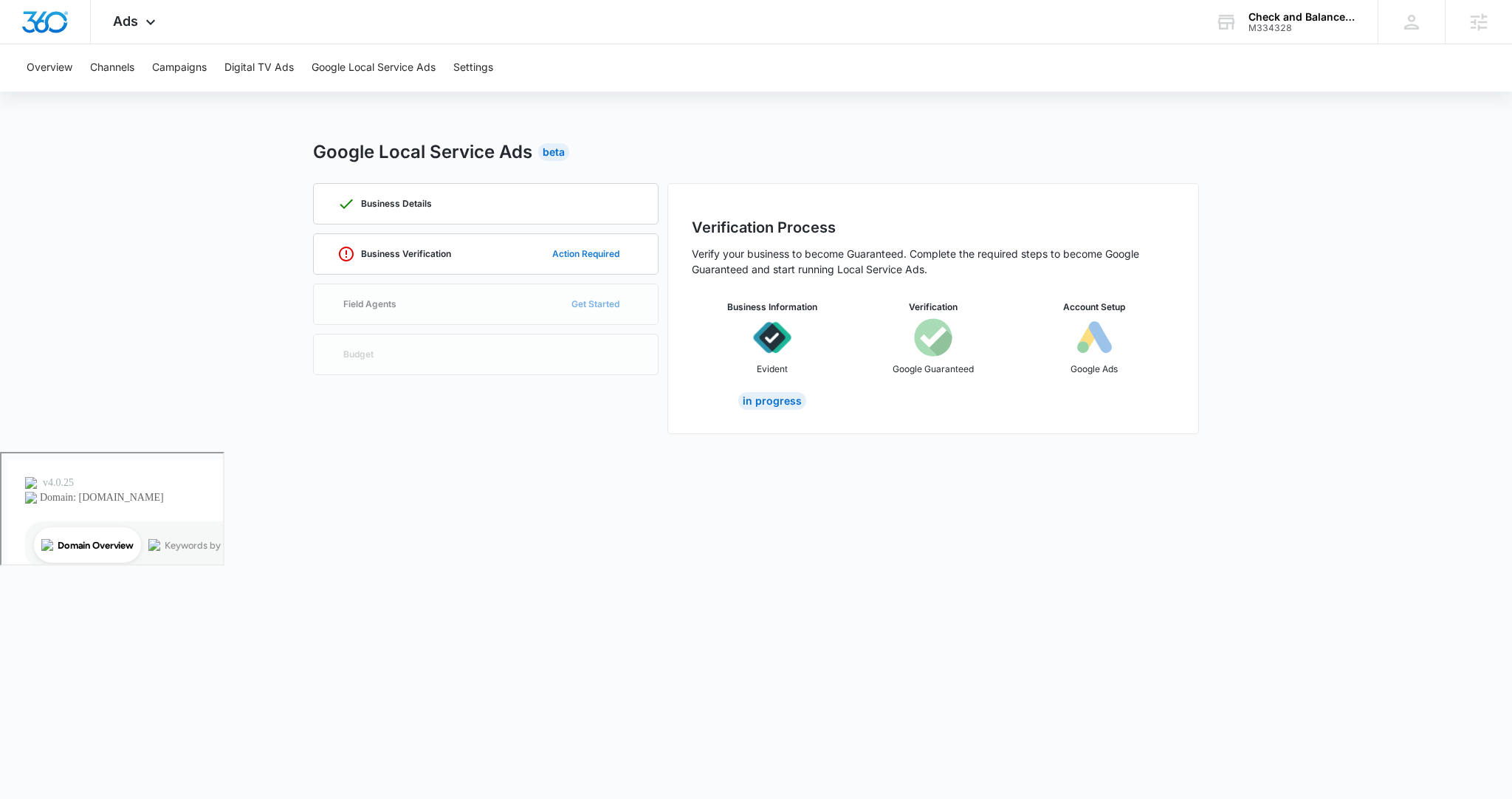
click at [601, 256] on button "Action Required" at bounding box center [586, 254] width 97 height 36
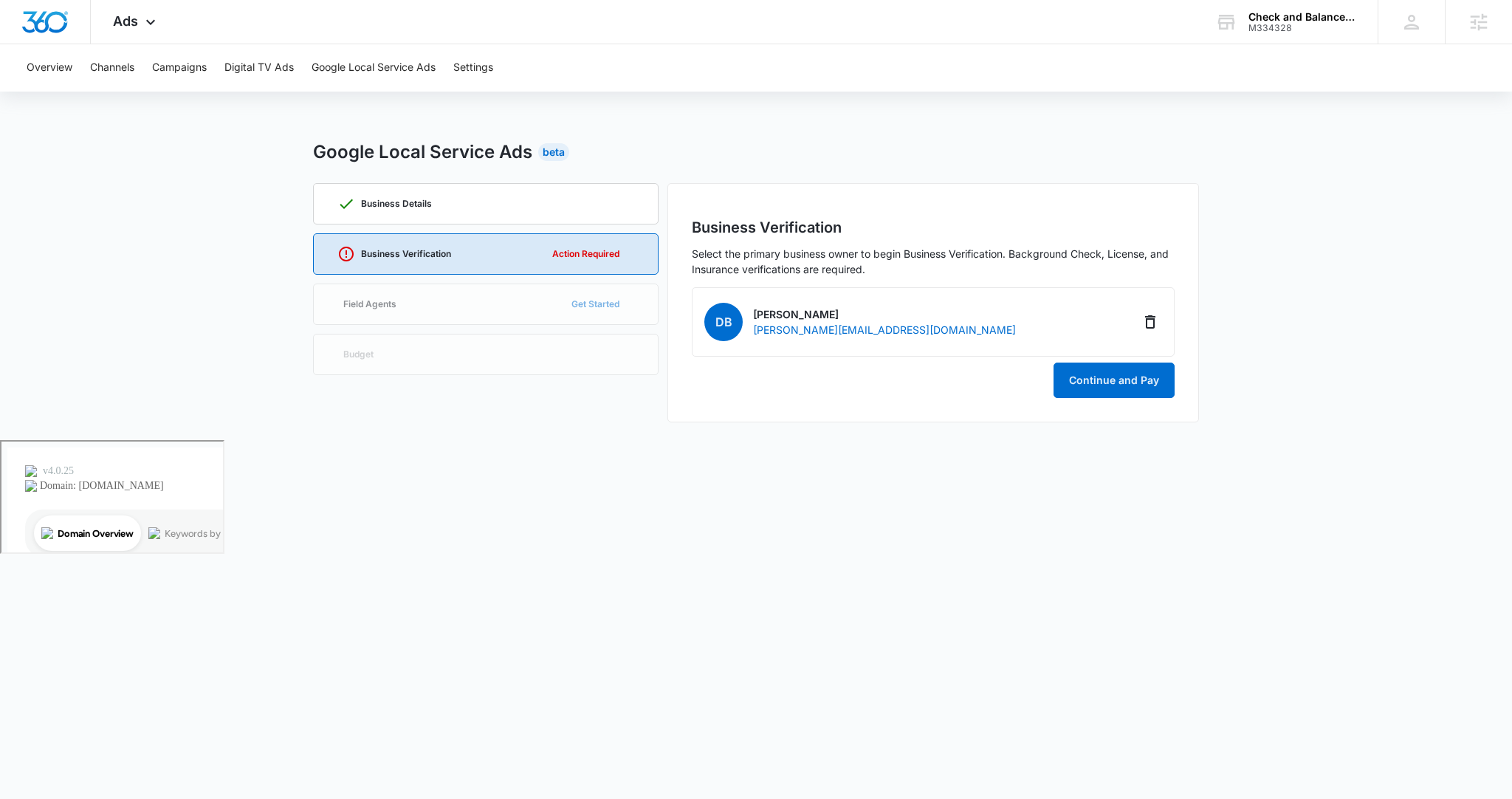
click at [551, 285] on div "Business Details Business Verification Action Required Field Agents Get Started…" at bounding box center [485, 303] width 345 height 240
click at [555, 213] on div "Business Details" at bounding box center [486, 204] width 297 height 40
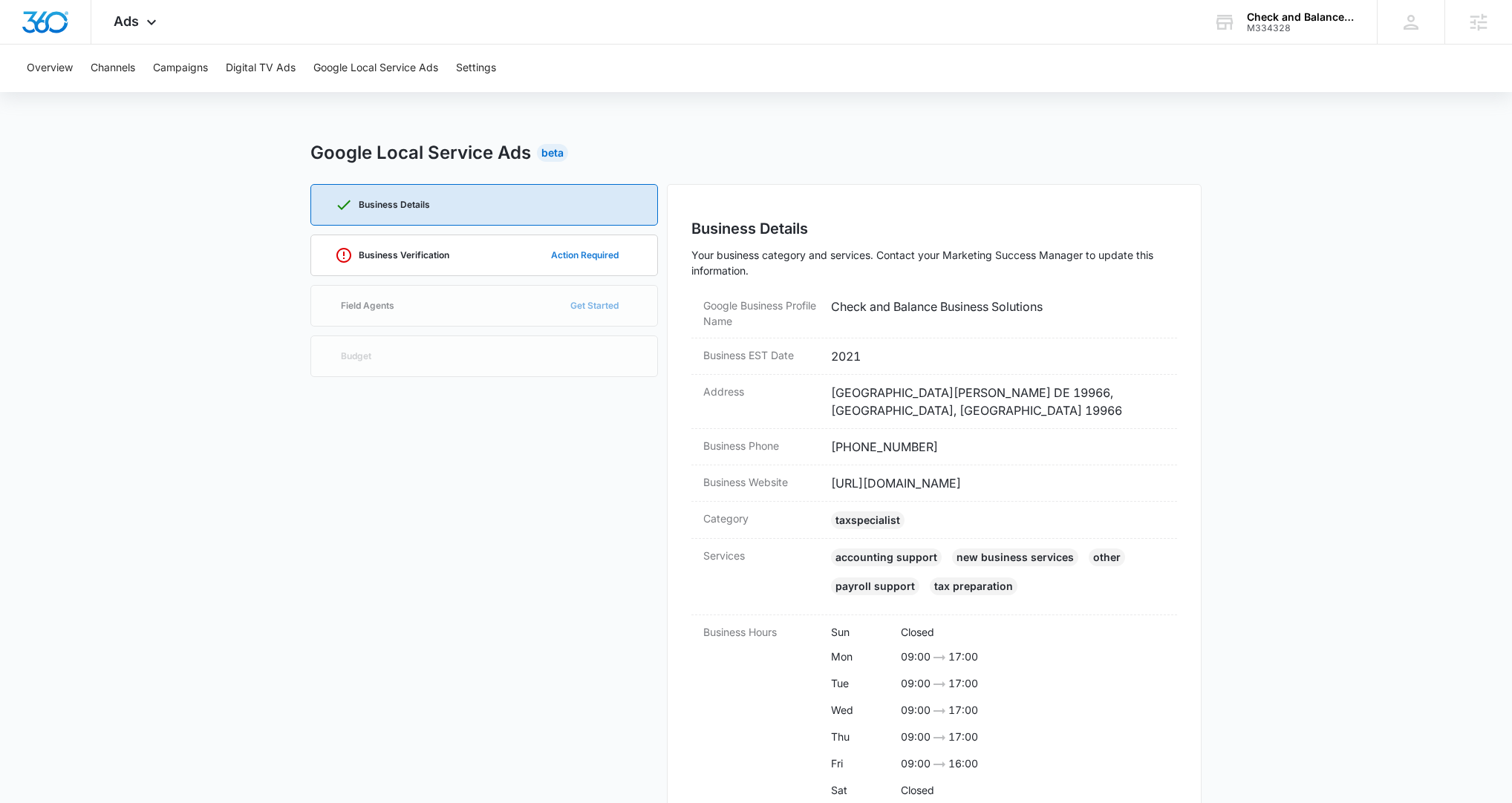
click at [558, 253] on button "Action Required" at bounding box center [585, 255] width 97 height 36
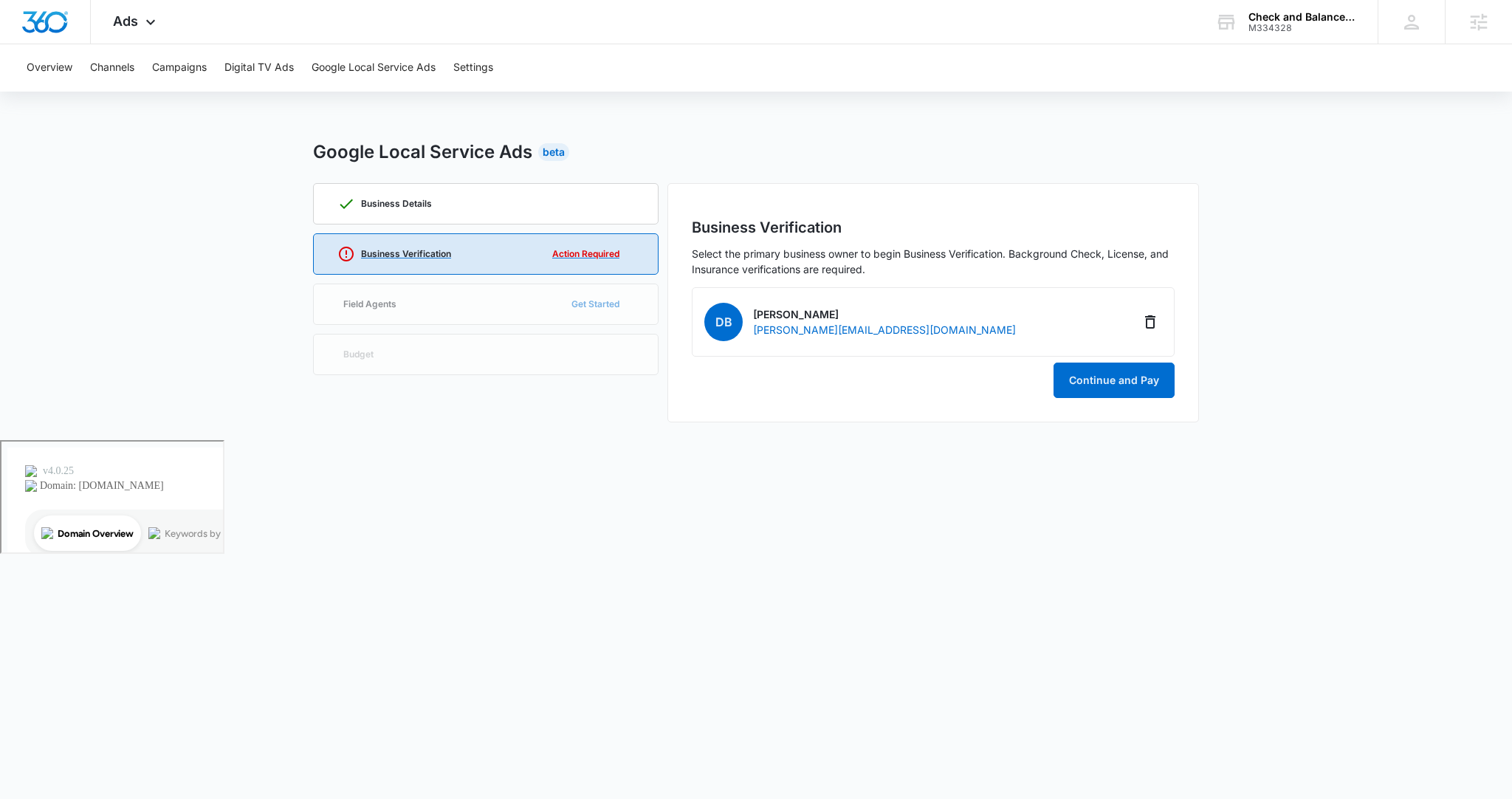
click at [527, 260] on div "Business Verification Action Required" at bounding box center [486, 254] width 297 height 40
click at [446, 256] on p "Business Verification" at bounding box center [406, 254] width 90 height 9
click at [238, 246] on main "Google Local Service Ads Beta Business Details Business Verification Action Req…" at bounding box center [756, 290] width 1512 height 301
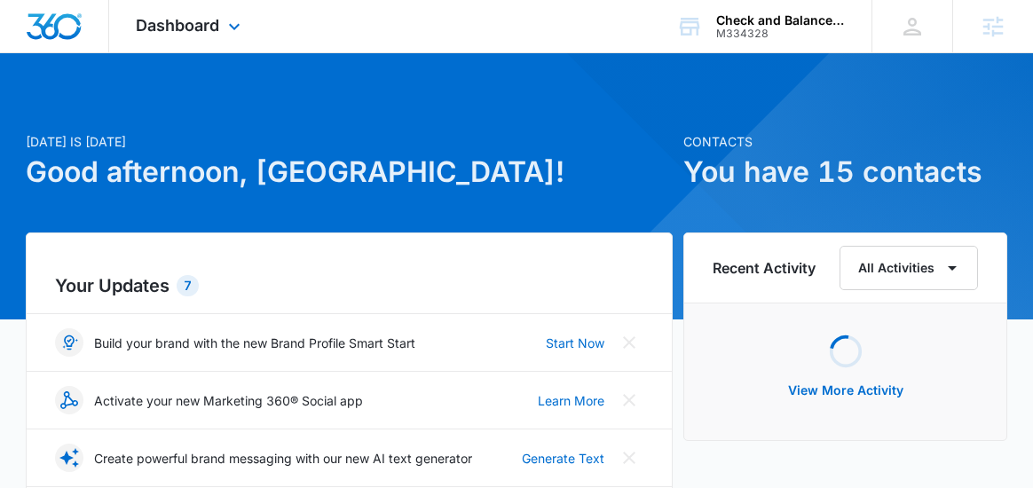
click at [260, 33] on div "Dashboard Apps Reputation Websites Forms CRM Email Social Payments POS Content …" at bounding box center [190, 26] width 162 height 52
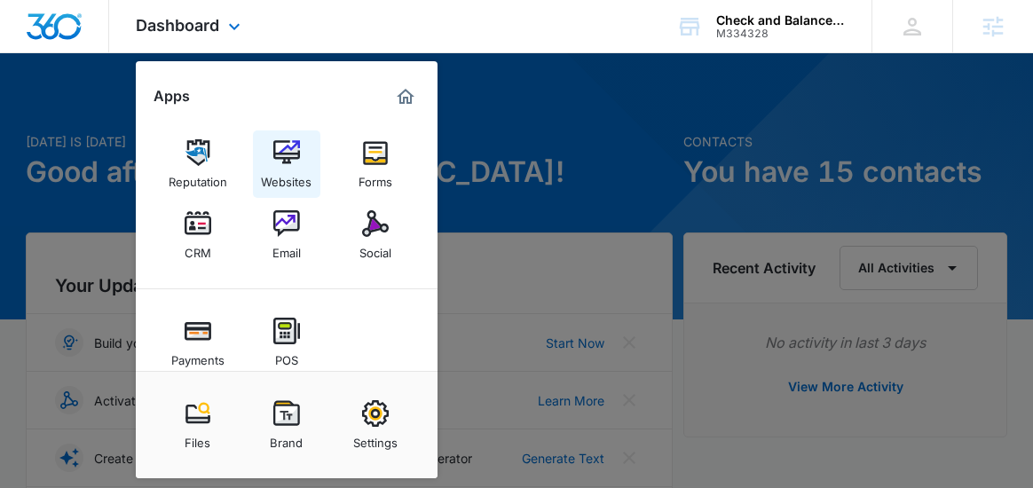
click at [288, 176] on div "Websites" at bounding box center [286, 177] width 51 height 23
